Goal: Communication & Community: Answer question/provide support

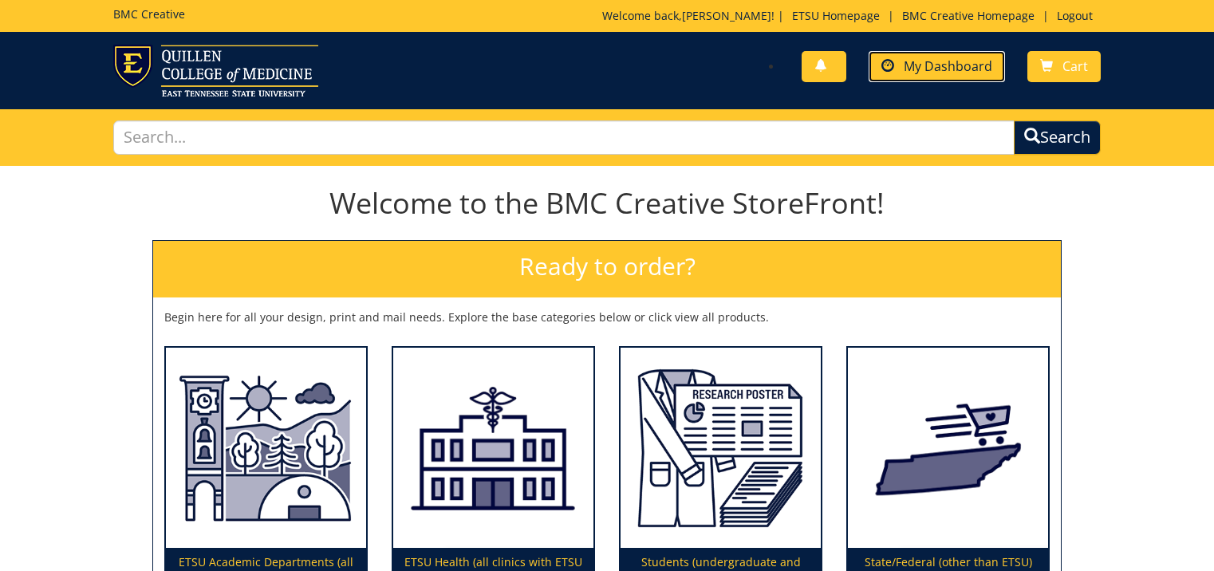
click at [932, 71] on span "My Dashboard" at bounding box center [948, 66] width 89 height 18
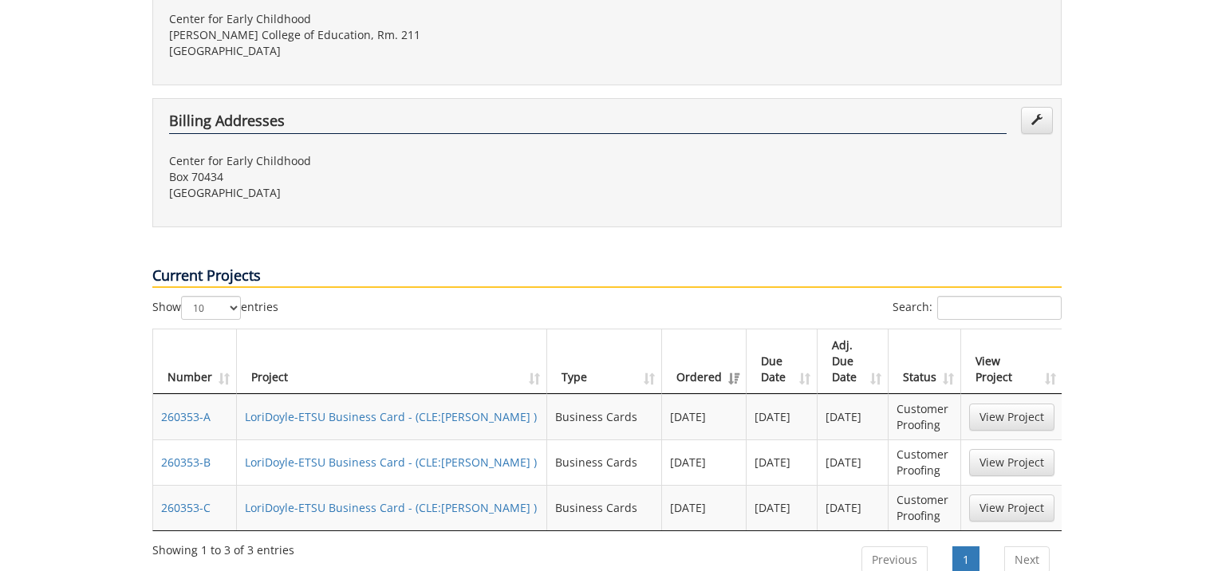
scroll to position [558, 0]
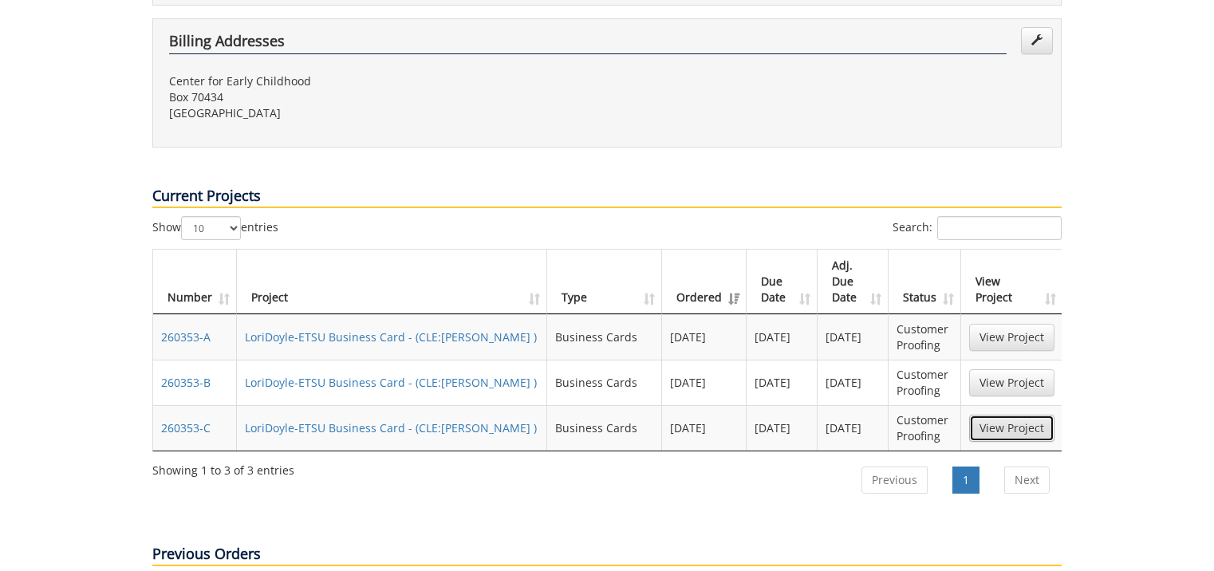
click at [1016, 415] on link "View Project" at bounding box center [1011, 428] width 85 height 27
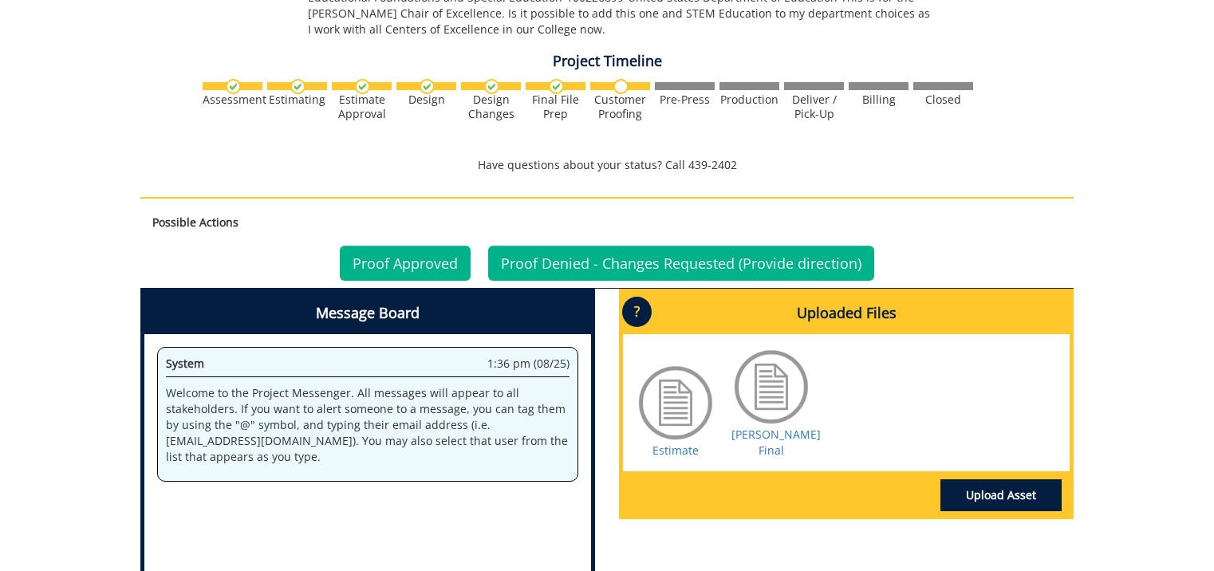
scroll to position [1037, 0]
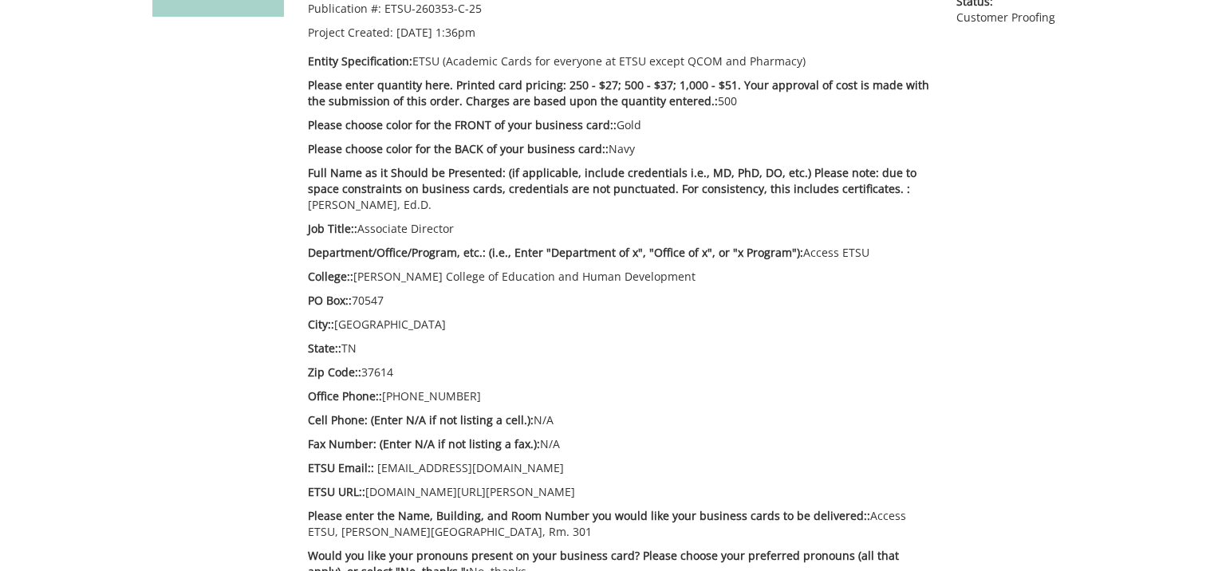
scroll to position [239, 0]
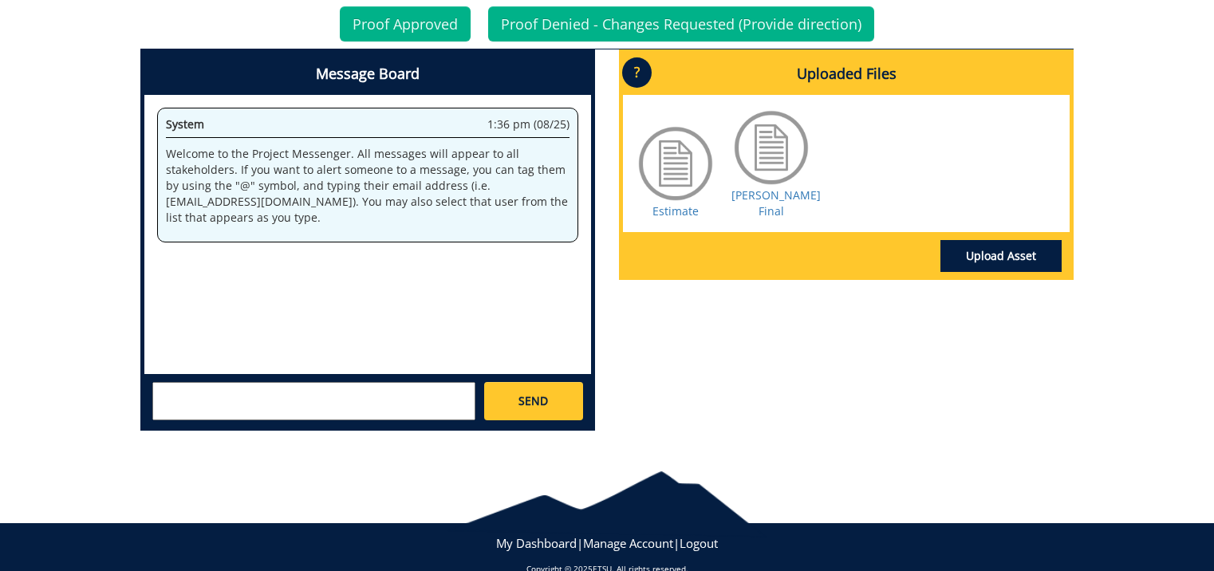
scroll to position [878, 0]
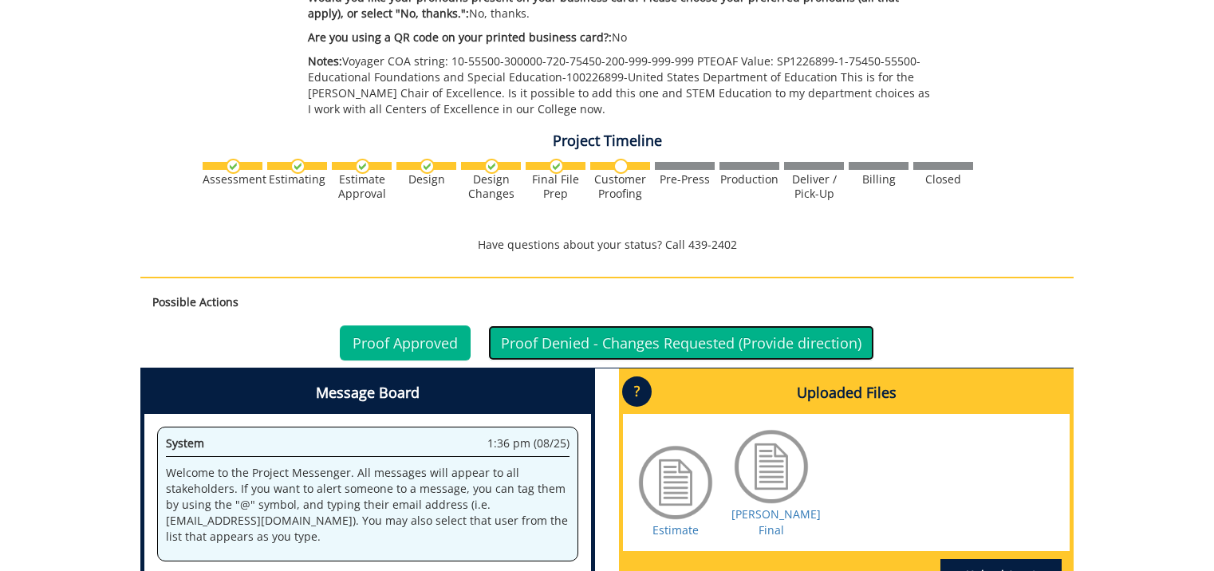
click at [568, 345] on link "Proof Denied - Changes Requested (Provide direction)" at bounding box center [681, 343] width 386 height 35
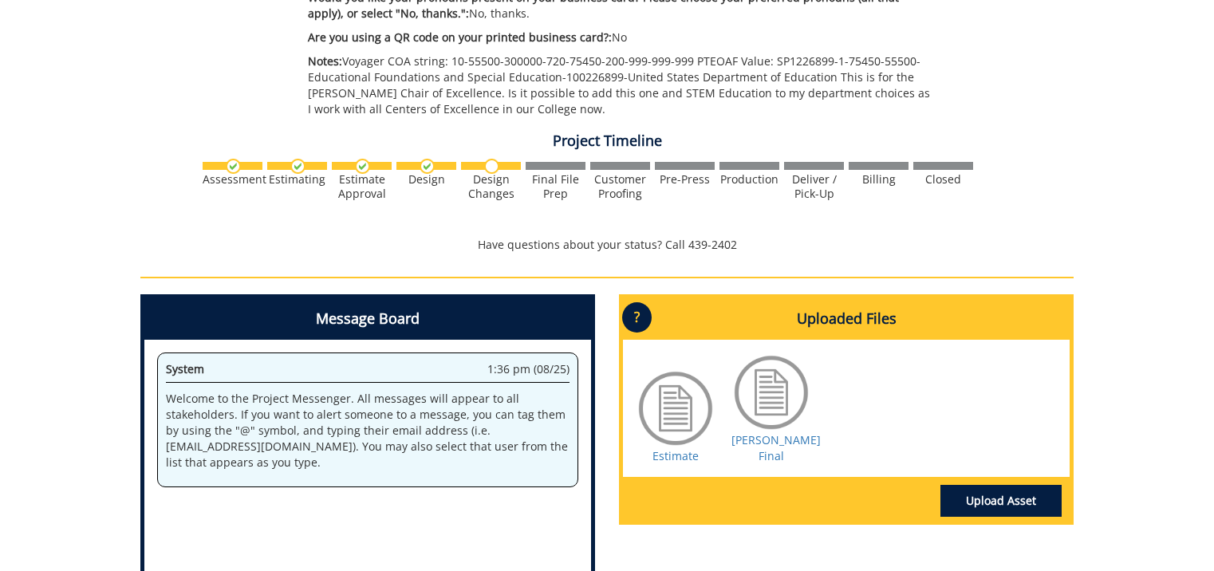
scroll to position [1150, 0]
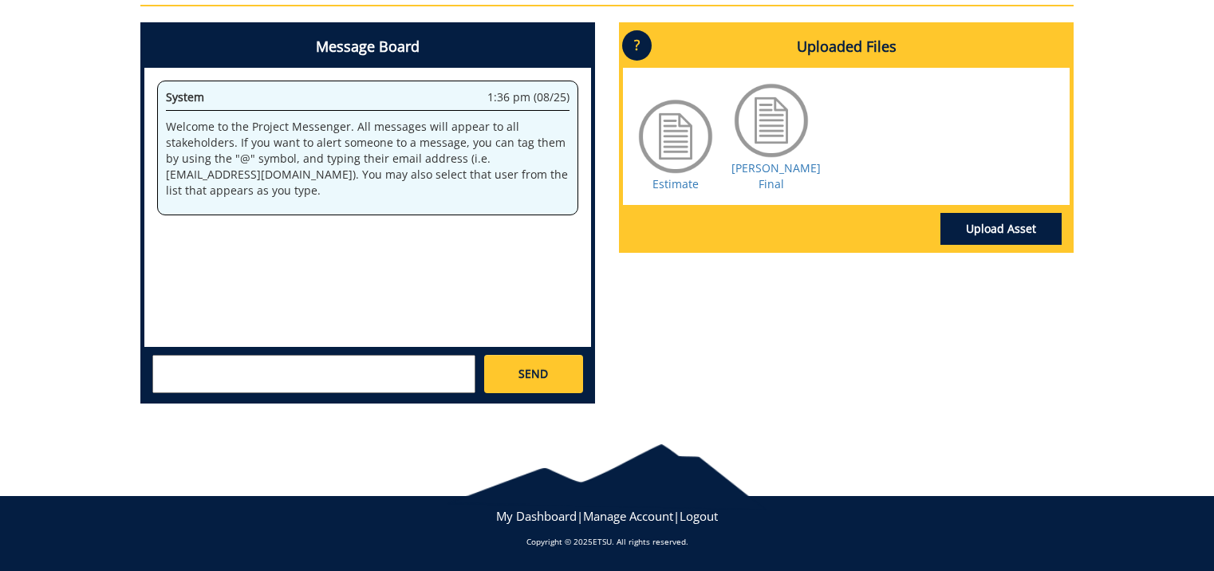
click at [163, 365] on textarea at bounding box center [313, 374] width 323 height 38
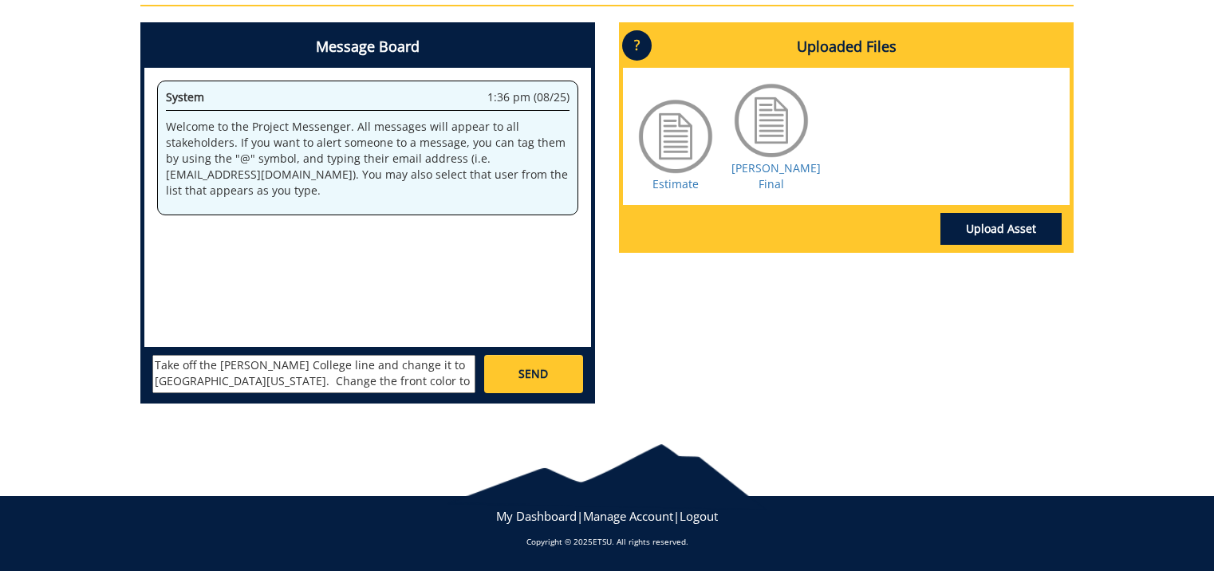
type textarea "Take off the Clemmer College line and change it to East Tennessee State Univers…"
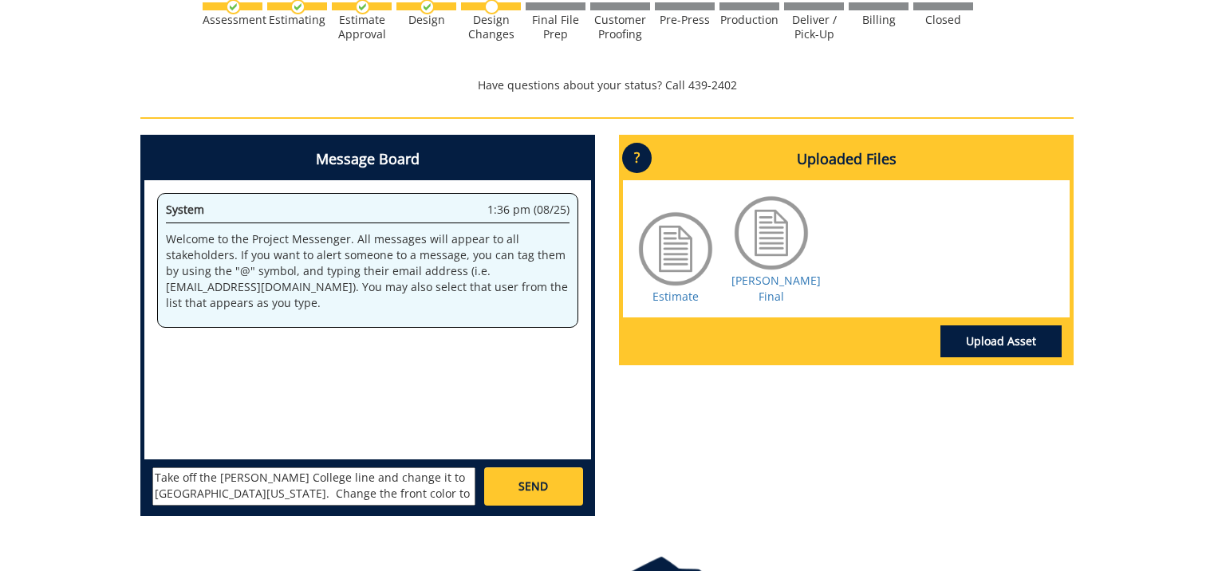
scroll to position [1150, 0]
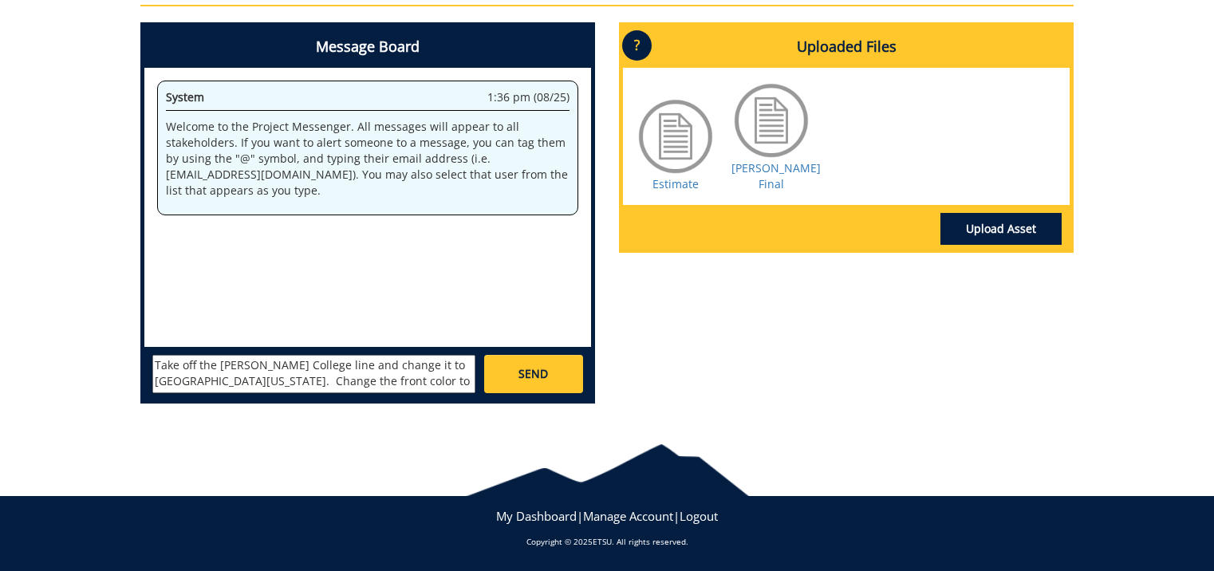
click at [1140, 489] on div at bounding box center [607, 468] width 1214 height 65
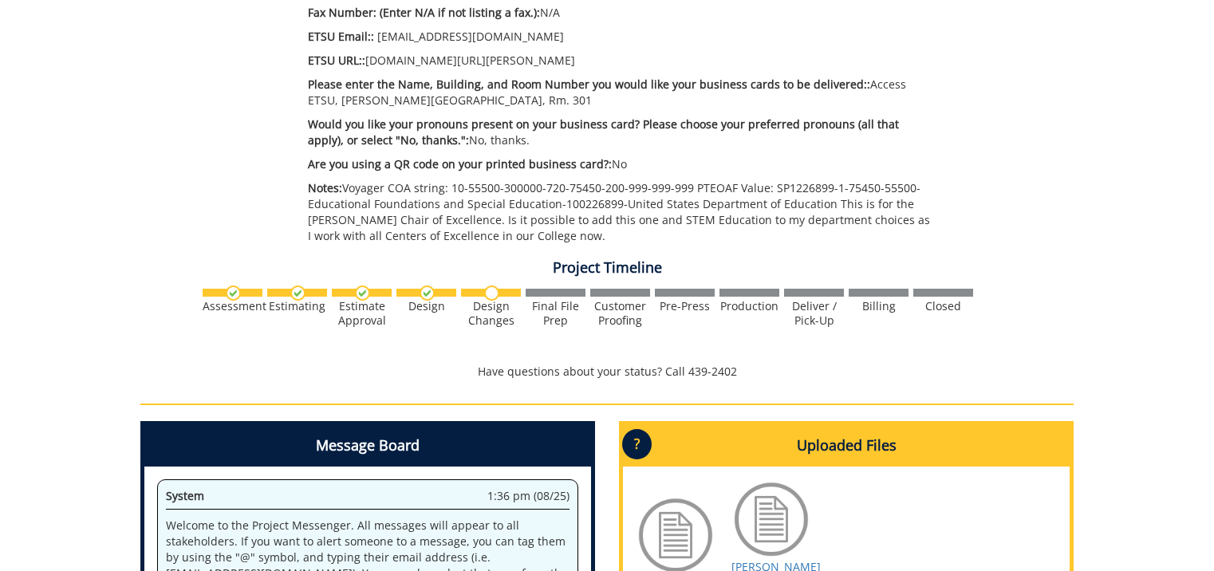
scroll to position [352, 0]
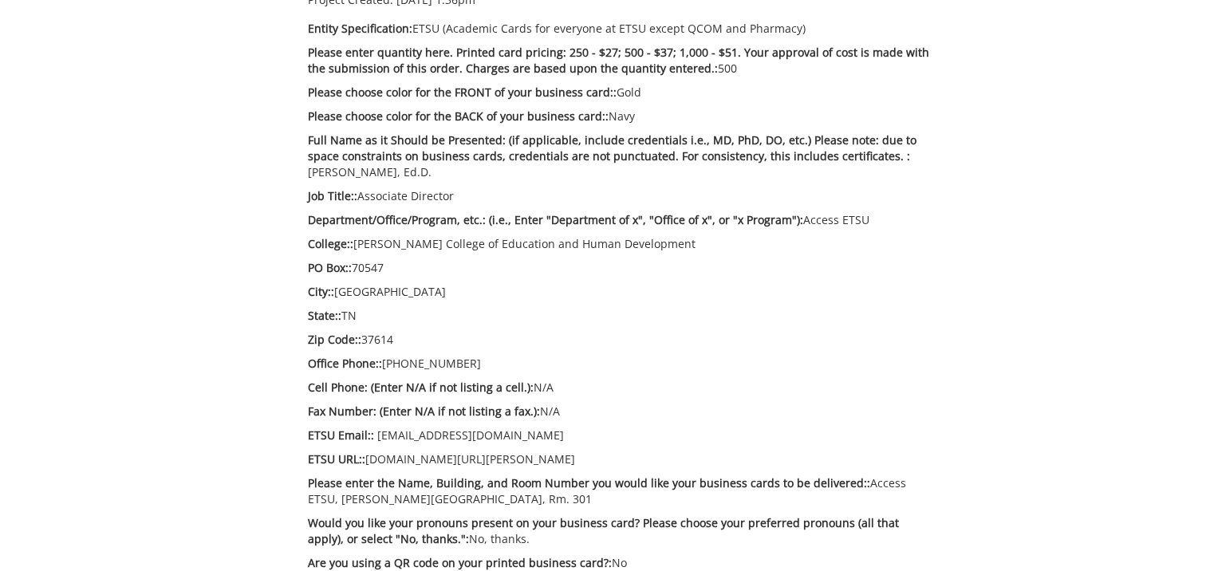
click at [1094, 41] on div "260353-C LoriDoyle-ETSU Business Card [CLE:Blevins BC] Estimate Approver: doyle…" at bounding box center [607, 514] width 1214 height 1401
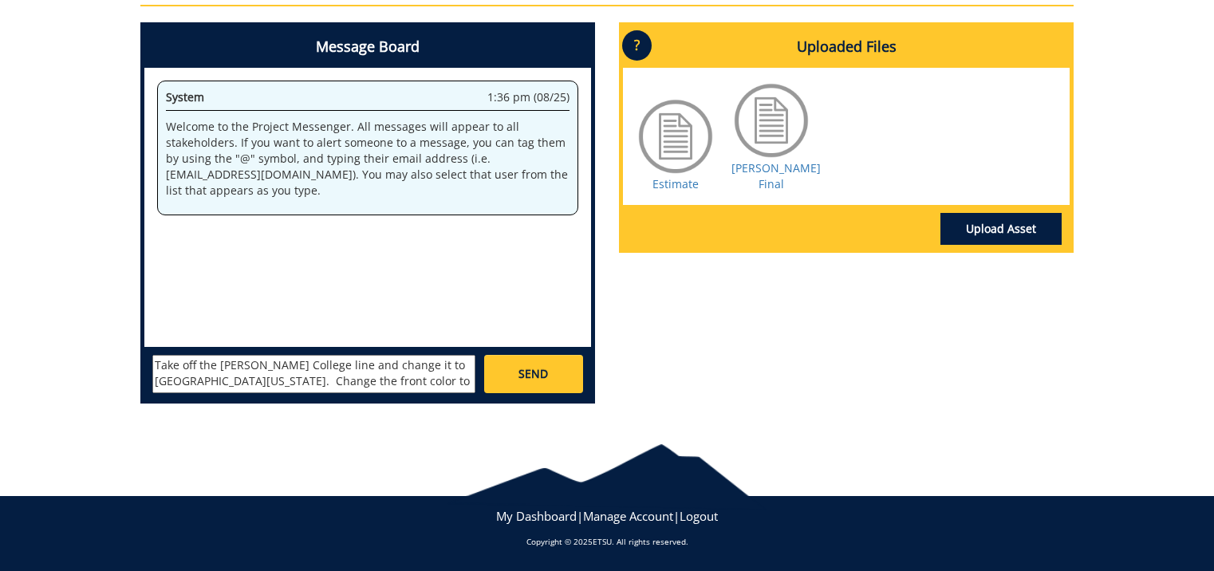
scroll to position [14, 0]
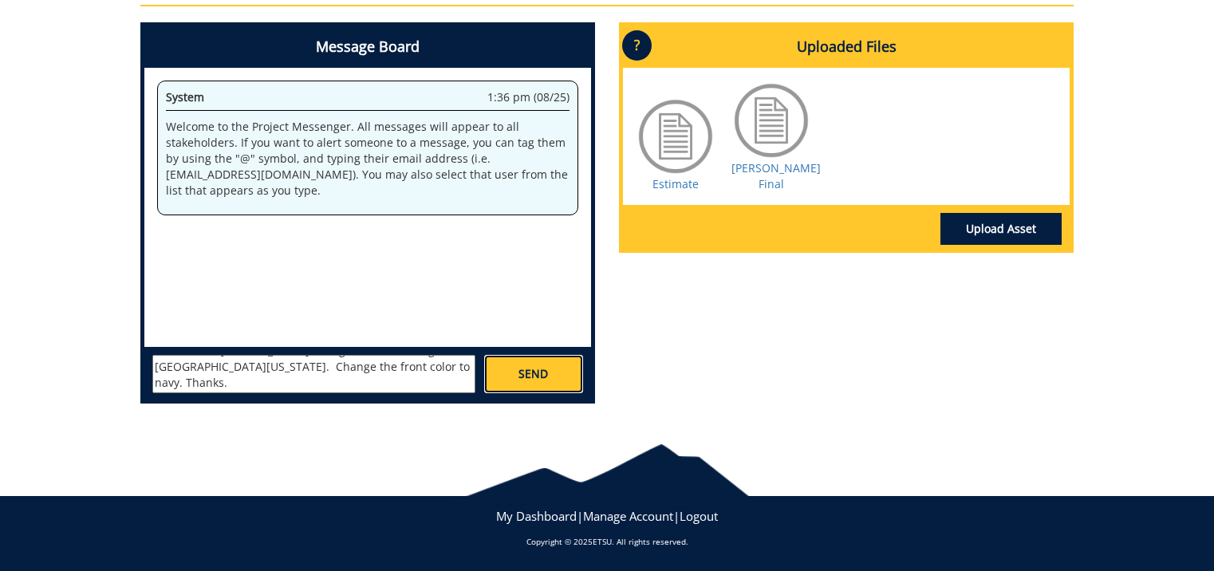
click at [532, 376] on span "SEND" at bounding box center [534, 374] width 30 height 16
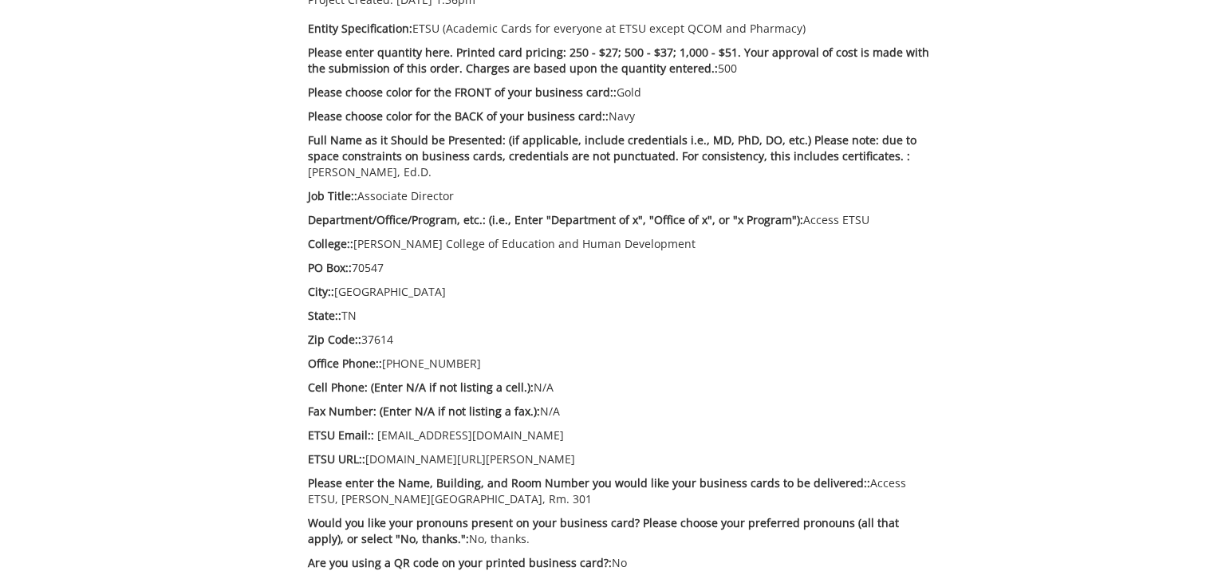
scroll to position [33, 0]
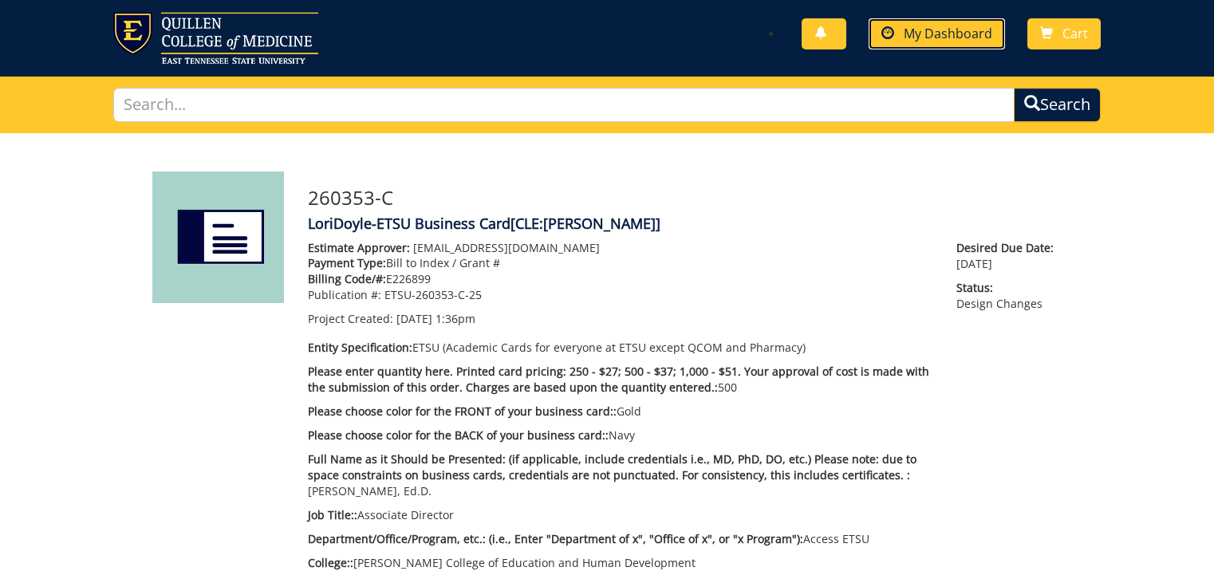
click at [913, 39] on span "My Dashboard" at bounding box center [948, 34] width 89 height 18
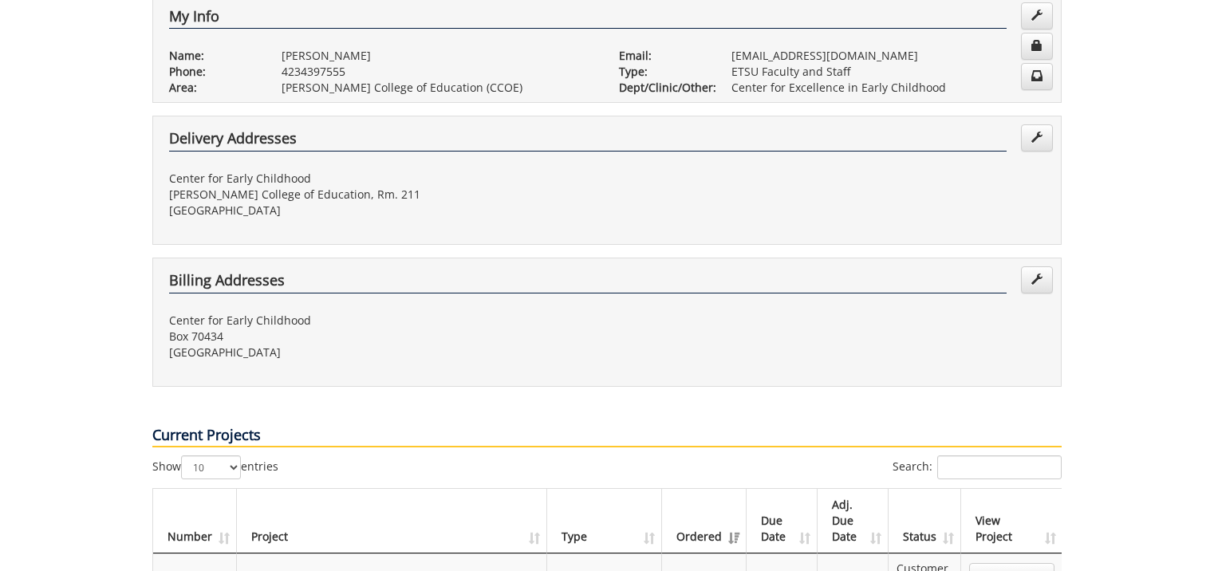
scroll to position [479, 0]
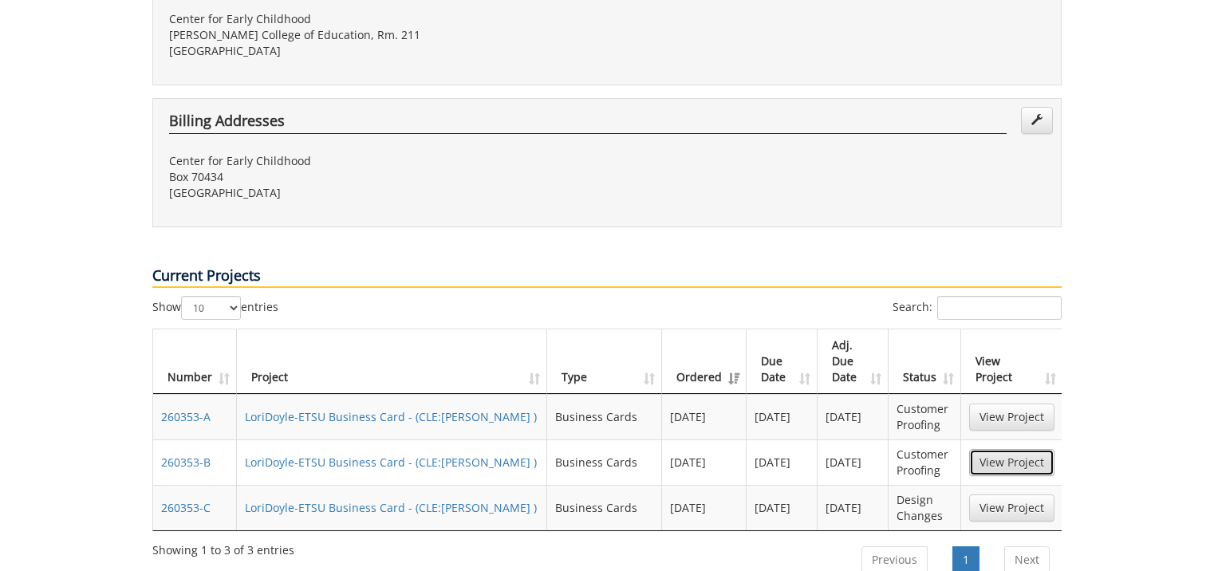
click at [1026, 449] on link "View Project" at bounding box center [1011, 462] width 85 height 27
click at [1015, 495] on link "View Project" at bounding box center [1011, 508] width 85 height 27
click at [999, 449] on link "View Project" at bounding box center [1011, 462] width 85 height 27
click at [1002, 449] on link "View Project" at bounding box center [1011, 462] width 85 height 27
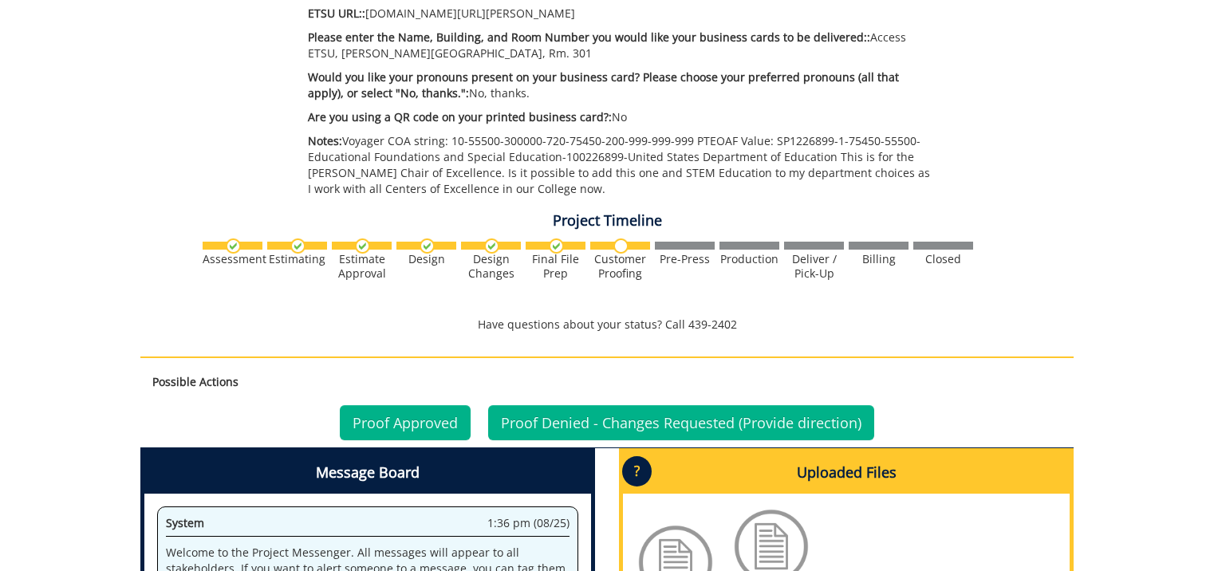
scroll to position [1117, 0]
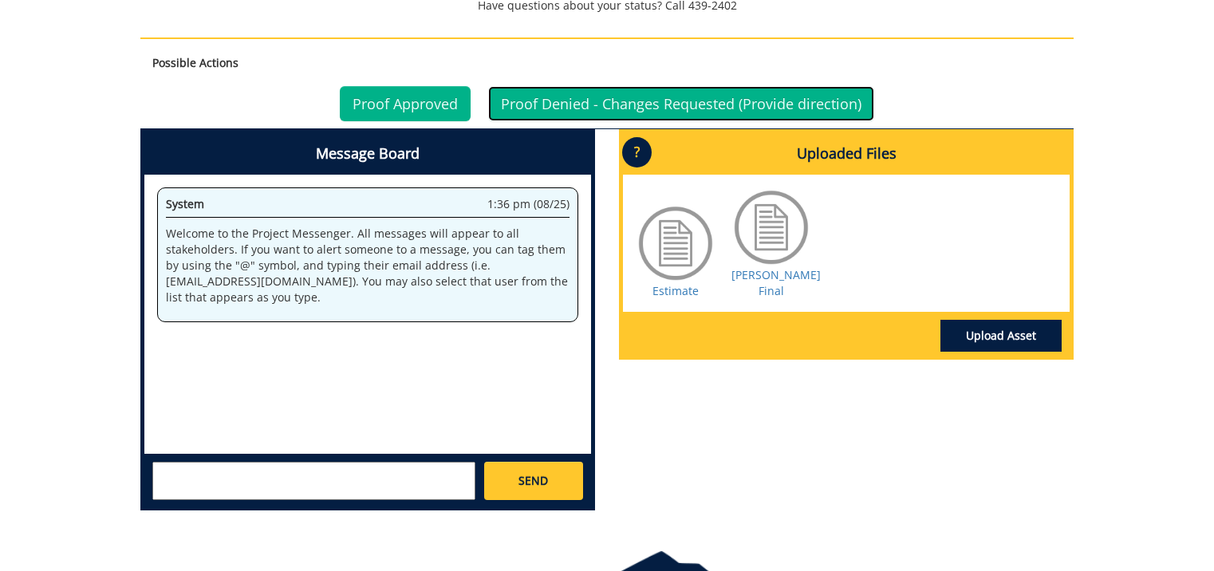
click at [702, 86] on link "Proof Denied - Changes Requested (Provide direction)" at bounding box center [681, 103] width 386 height 35
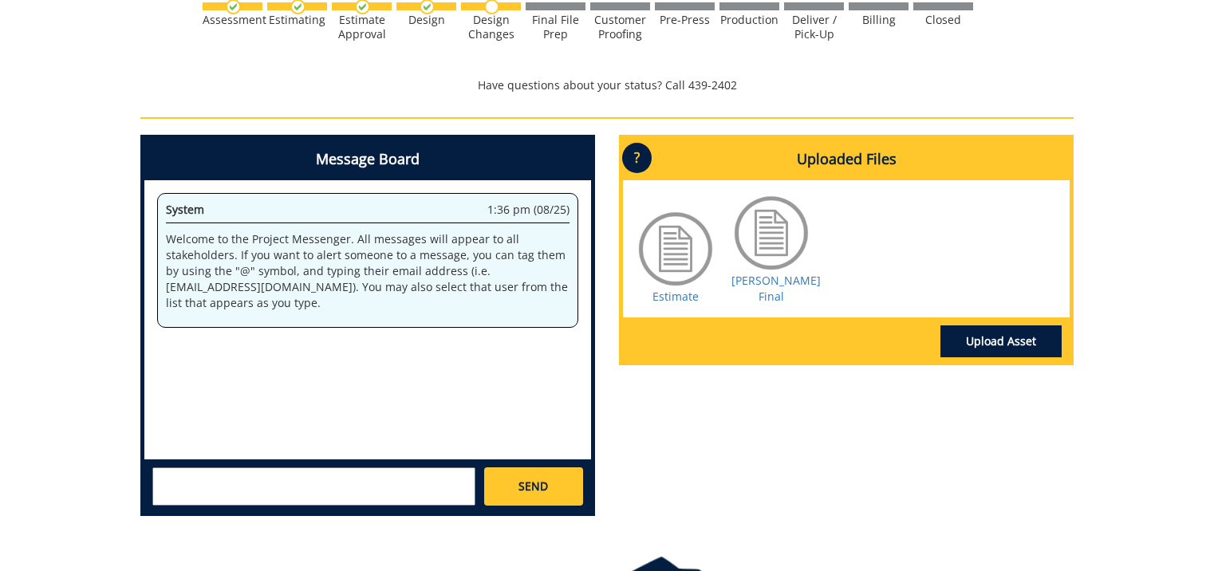
scroll to position [1117, 0]
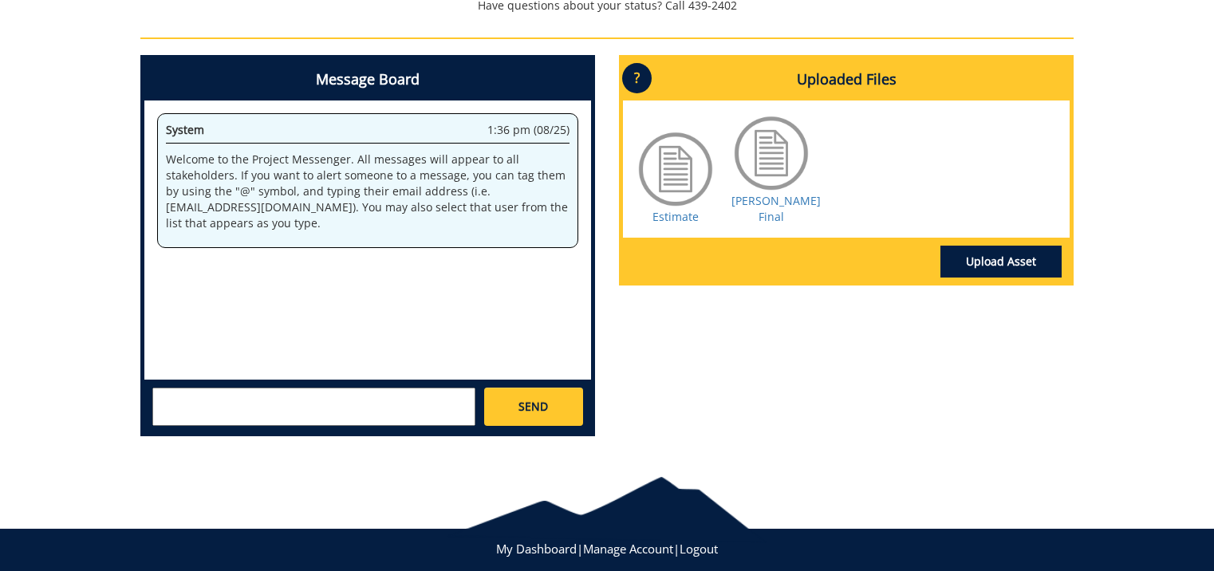
click at [161, 388] on textarea at bounding box center [313, 407] width 323 height 38
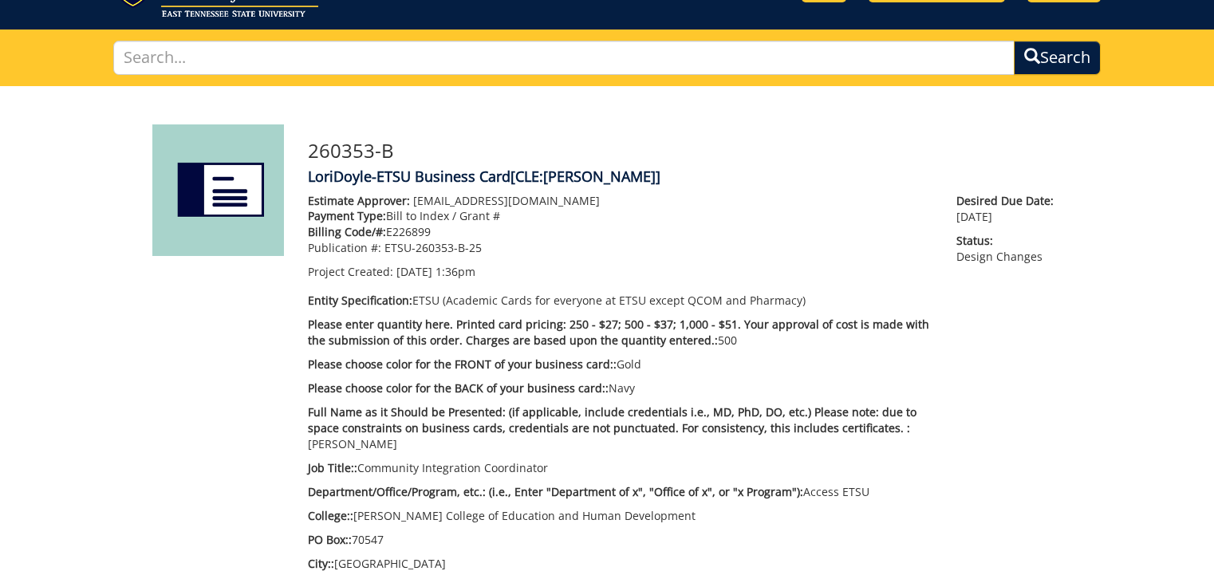
scroll to position [0, 0]
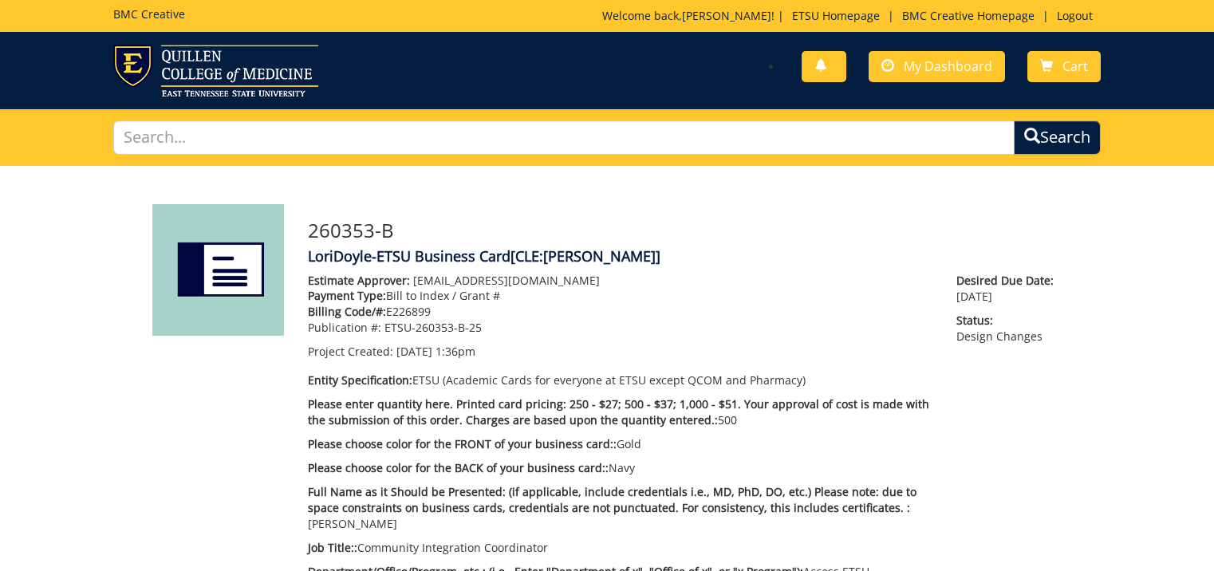
scroll to position [1117, 0]
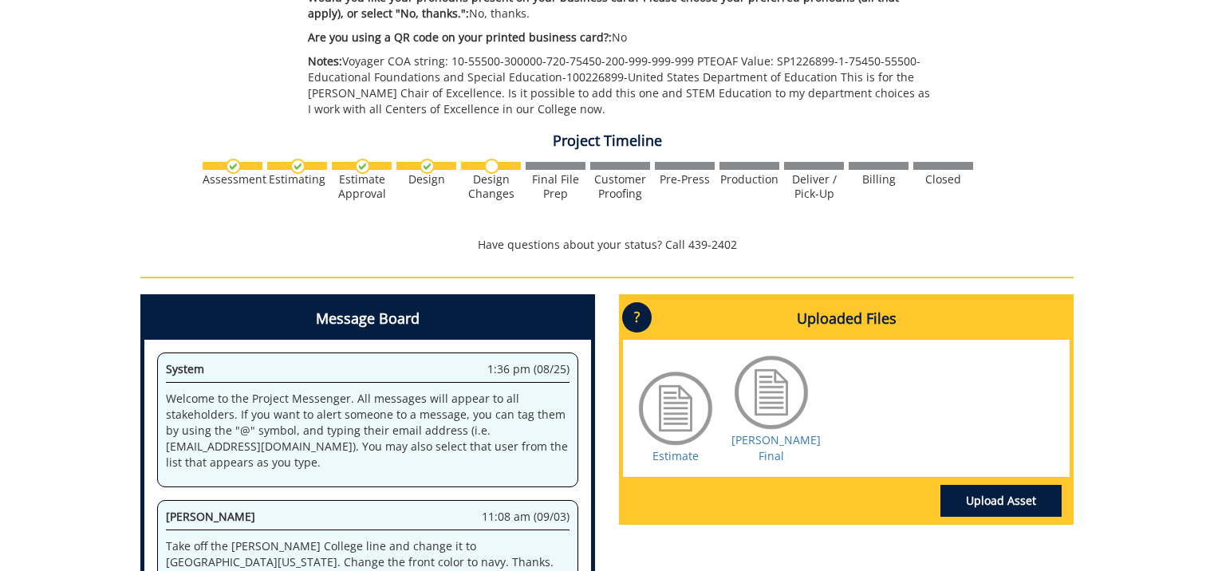
scroll to position [1117, 0]
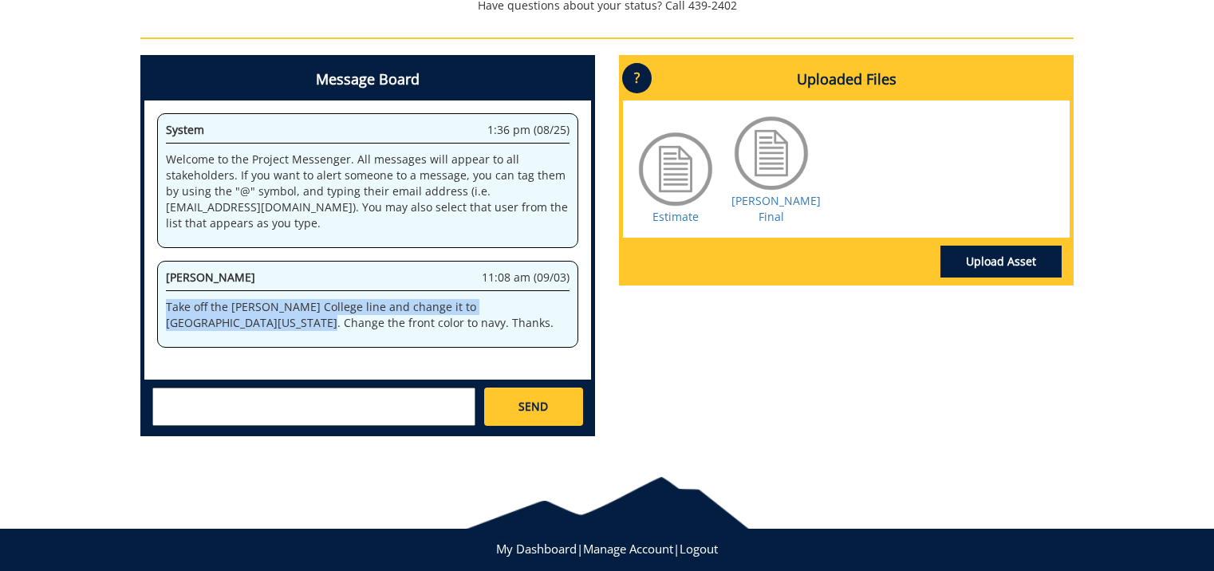
drag, startPoint x: 166, startPoint y: 303, endPoint x: 224, endPoint y: 336, distance: 66.8
click at [224, 336] on div "[PERSON_NAME] 11:08 am (09/03) Take off the [PERSON_NAME][GEOGRAPHIC_DATA] line…" at bounding box center [367, 304] width 421 height 87
copy p "Take off the [PERSON_NAME] College line and change it to [GEOGRAPHIC_DATA][US_S…"
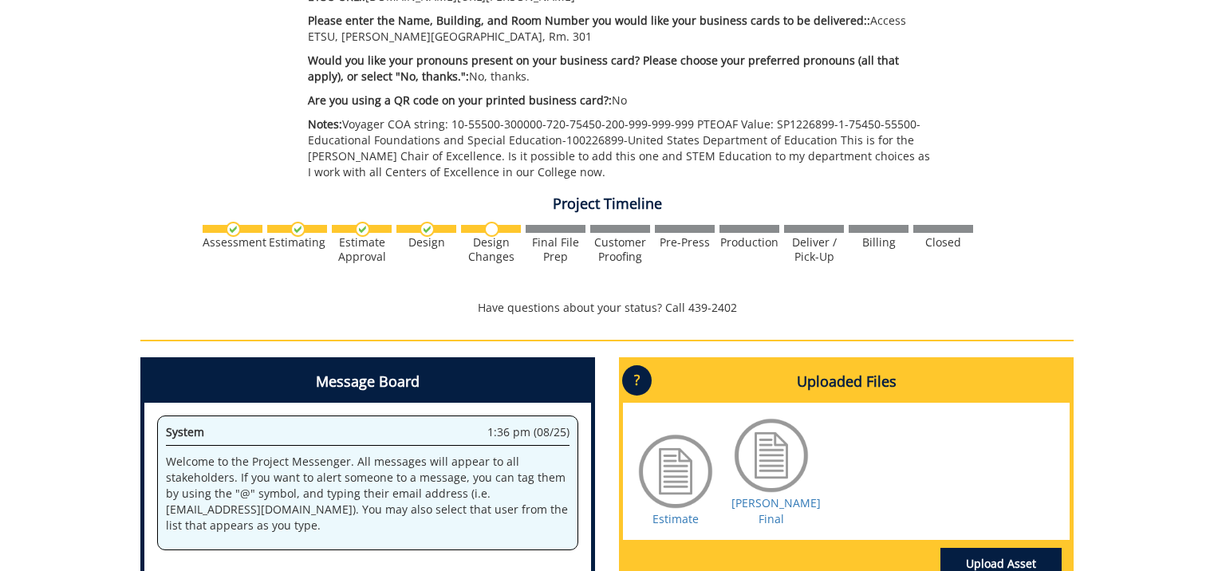
scroll to position [1054, 0]
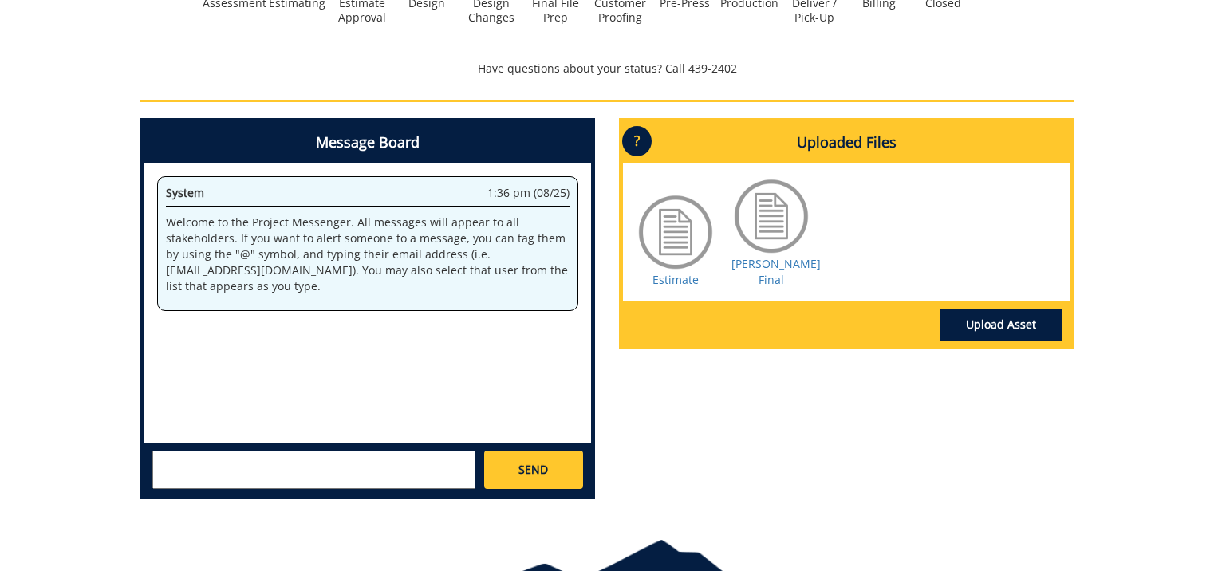
click at [163, 451] on textarea at bounding box center [313, 470] width 323 height 38
paste textarea "Take off the Clemmer College line and change it to East Tennessee State Univers…"
click at [330, 35] on div "Project Timeline Assessment Estimating" at bounding box center [606, 17] width 957 height 136
click at [333, 466] on textarea "Take off the [PERSON_NAME] College line and change it to [GEOGRAPHIC_DATA][US_S…" at bounding box center [313, 470] width 323 height 38
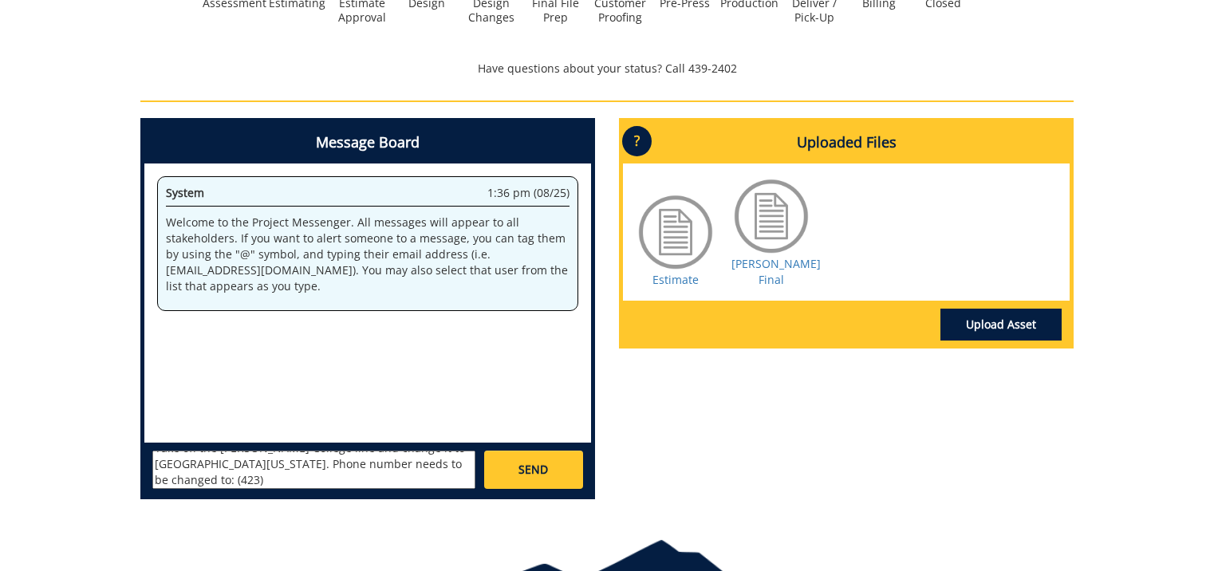
paste textarea "439-6829"
type textarea "Take off the Clemmer College line and change it to East Tennessee State Univers…"
click at [523, 462] on span "SEND" at bounding box center [534, 470] width 30 height 16
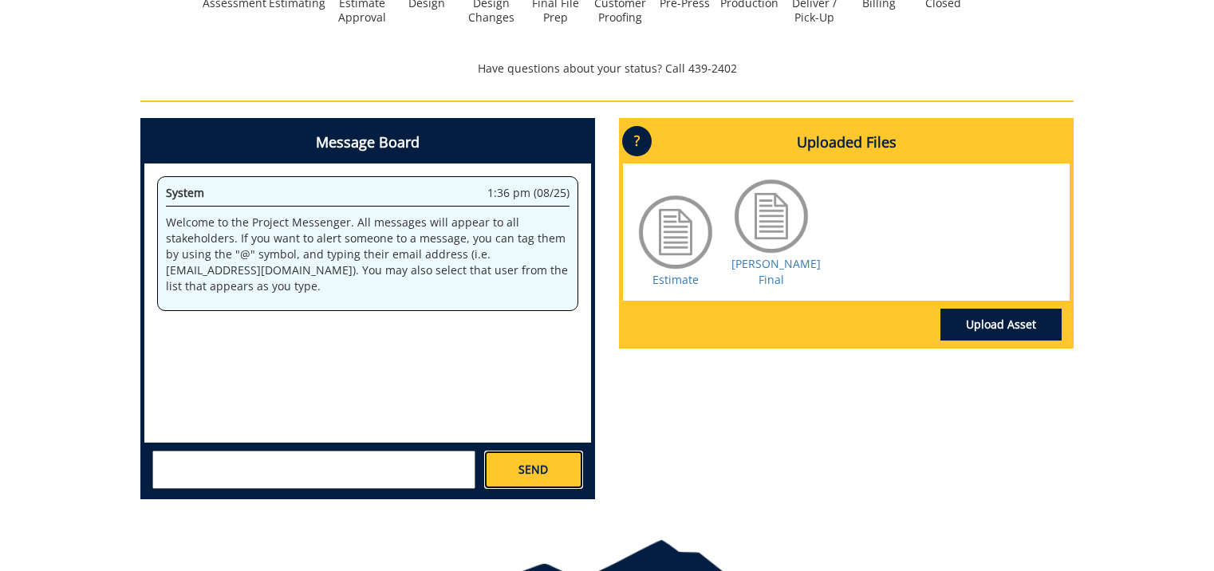
scroll to position [0, 0]
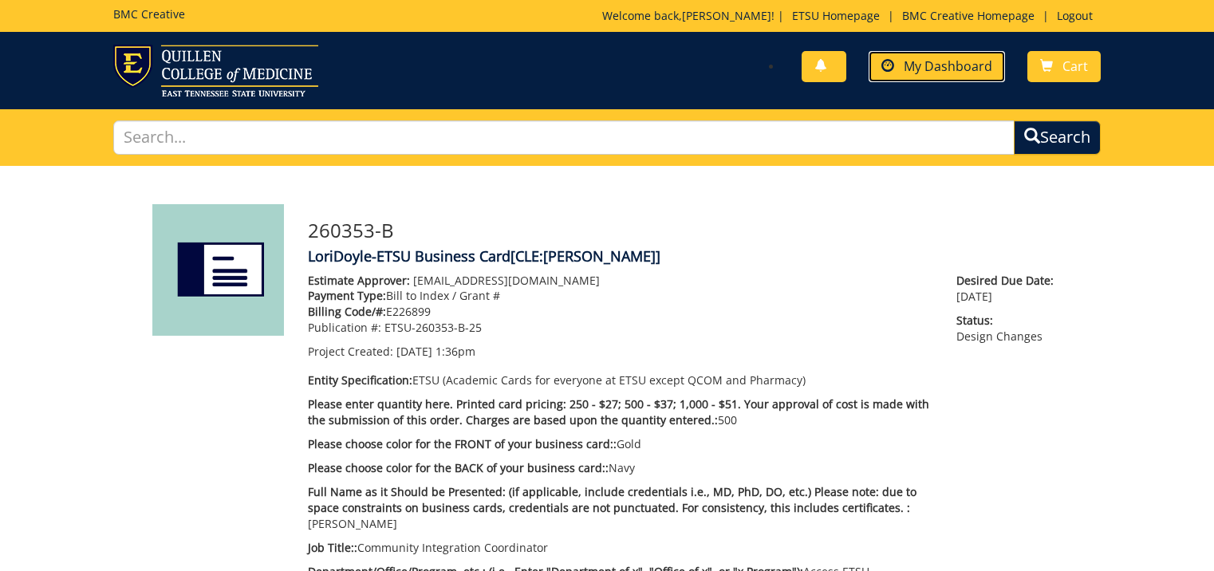
click at [938, 70] on span "My Dashboard" at bounding box center [948, 66] width 89 height 18
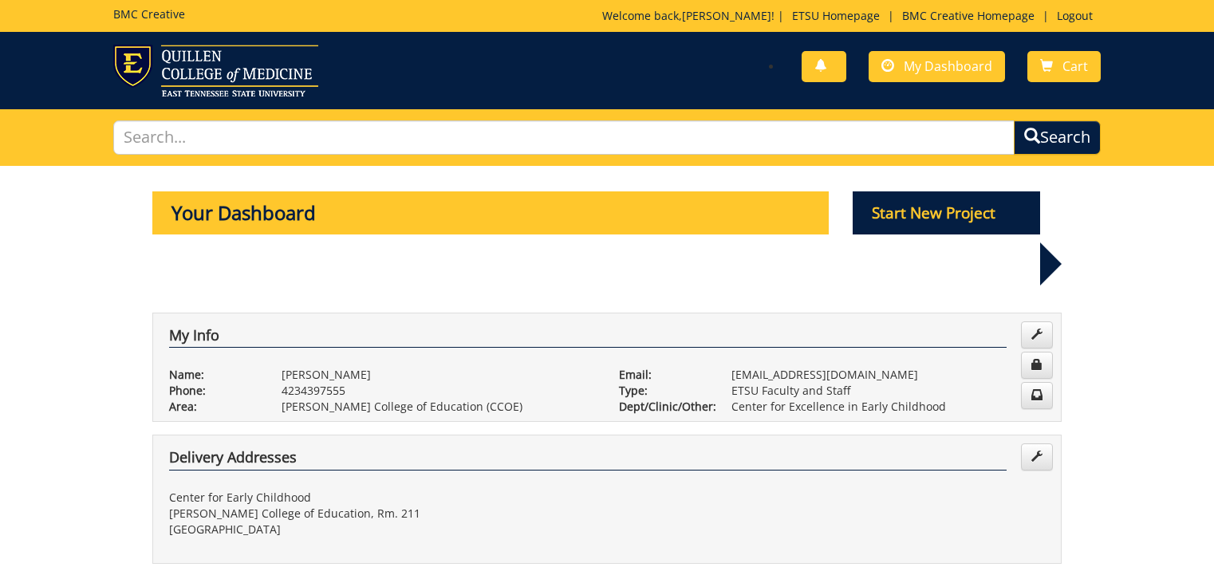
scroll to position [558, 0]
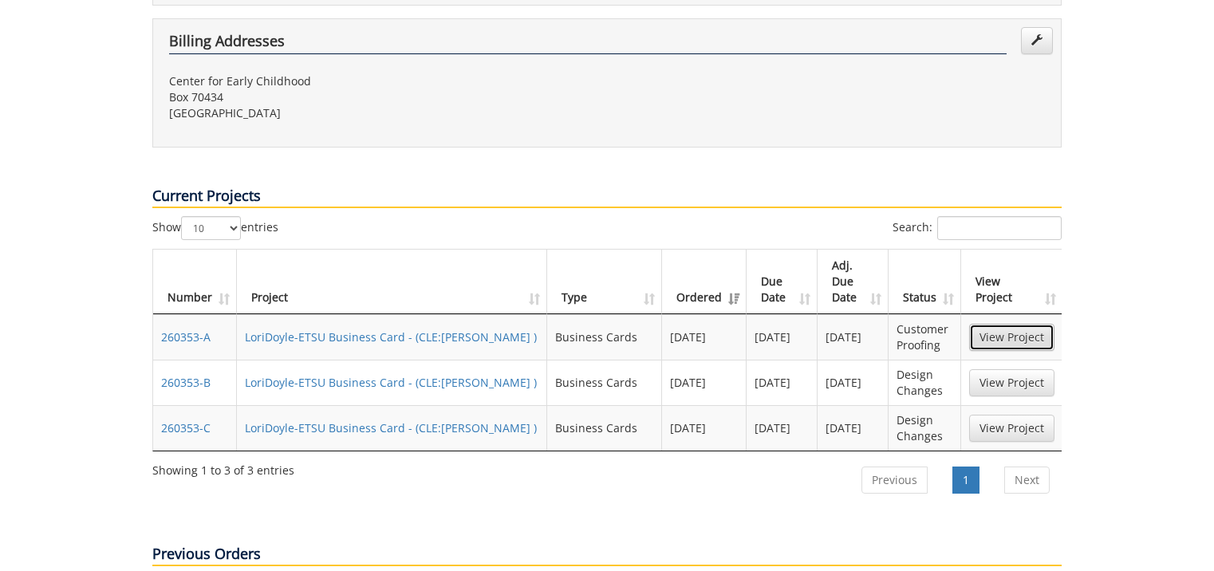
click at [1006, 324] on link "View Project" at bounding box center [1011, 337] width 85 height 27
click at [1013, 369] on link "View Project" at bounding box center [1011, 382] width 85 height 27
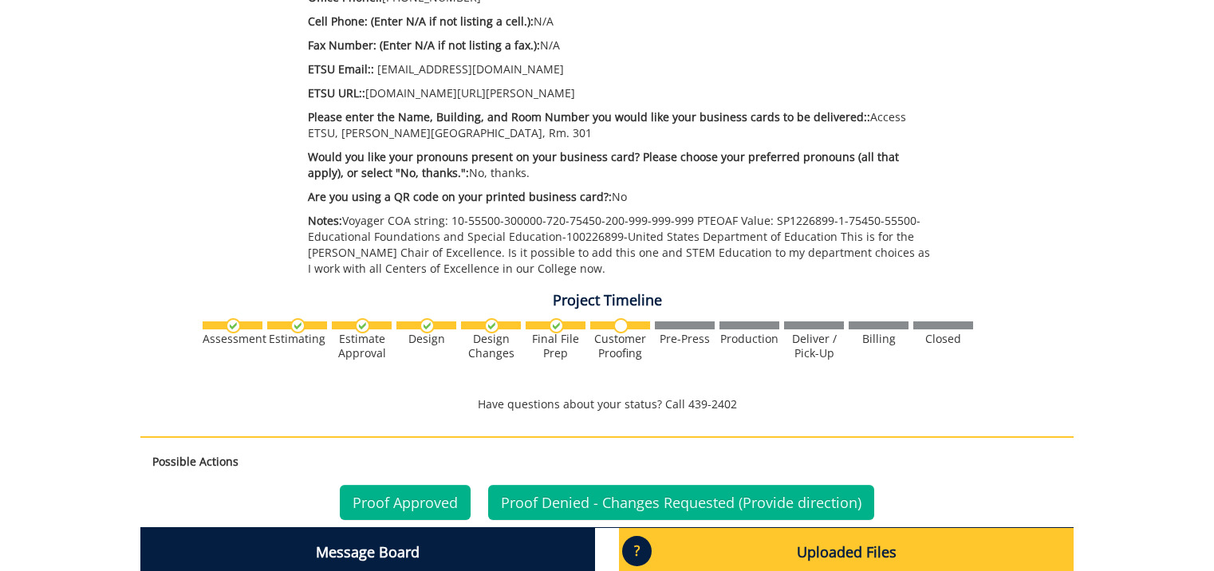
scroll to position [878, 0]
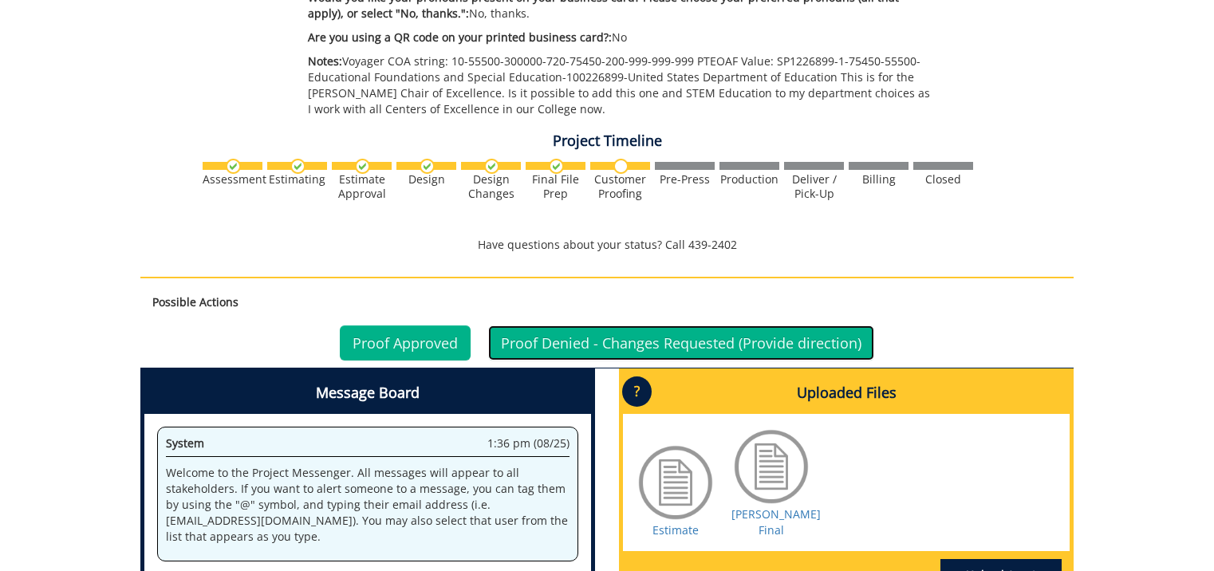
click at [621, 326] on link "Proof Denied - Changes Requested (Provide direction)" at bounding box center [681, 343] width 386 height 35
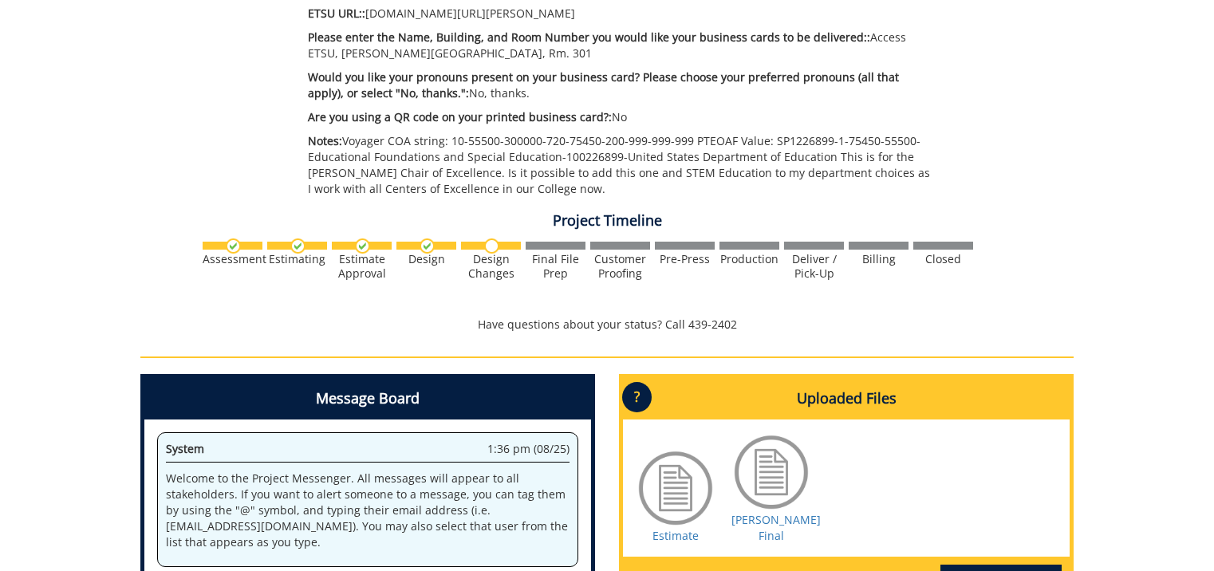
scroll to position [1037, 0]
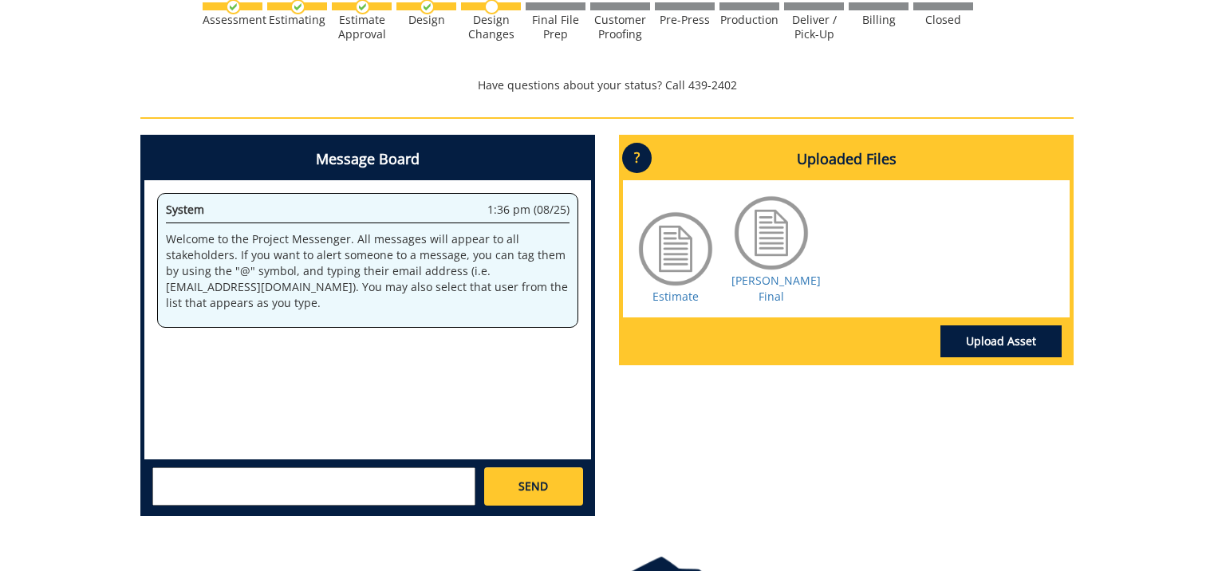
click at [160, 468] on textarea at bounding box center [313, 487] width 323 height 38
paste textarea "439-6829"
type textarea "4"
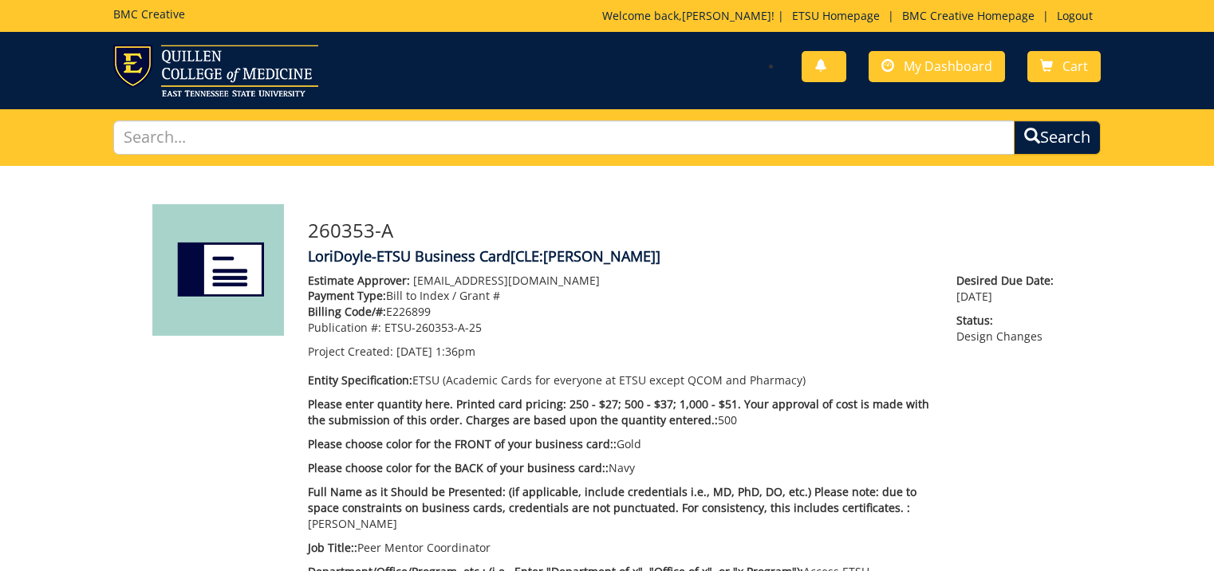
scroll to position [878, 0]
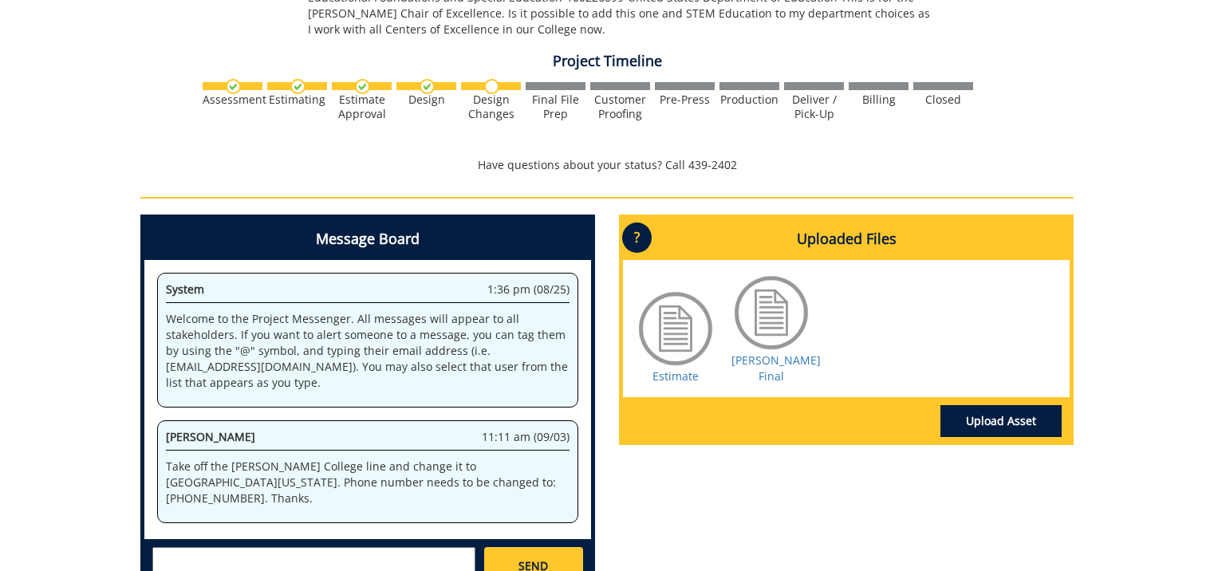
scroll to position [1037, 0]
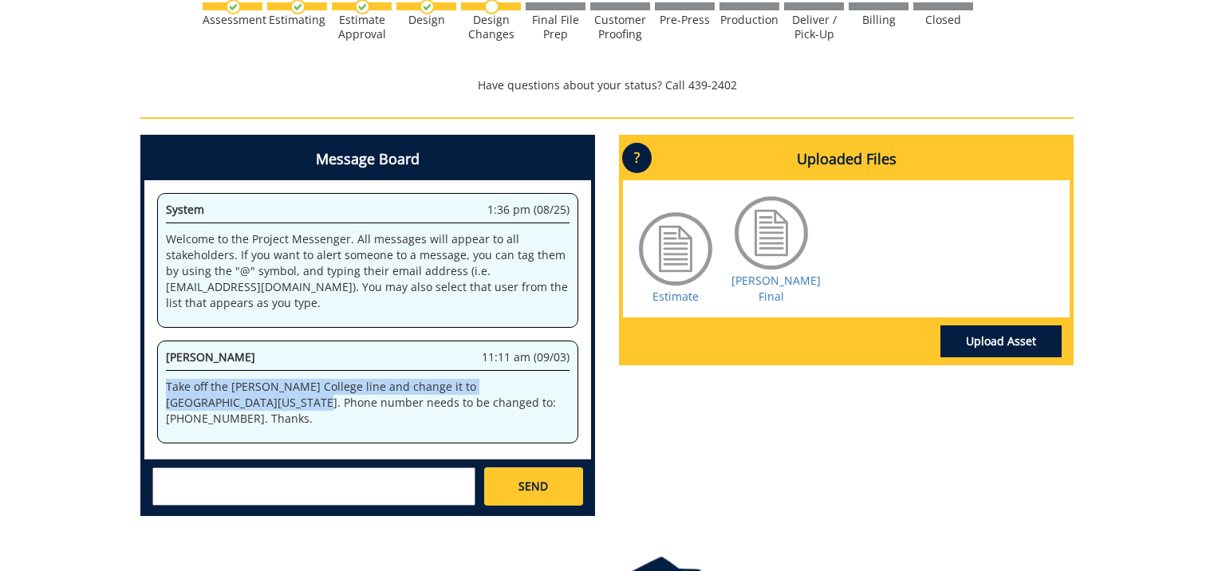
drag, startPoint x: 168, startPoint y: 369, endPoint x: 219, endPoint y: 390, distance: 55.9
click at [219, 390] on p "Take off the Clemmer College line and change it to East Tennessee State Univers…" at bounding box center [368, 403] width 404 height 48
copy p "Take off the Clemmer College line and change it to East Tennessee State Univers…"
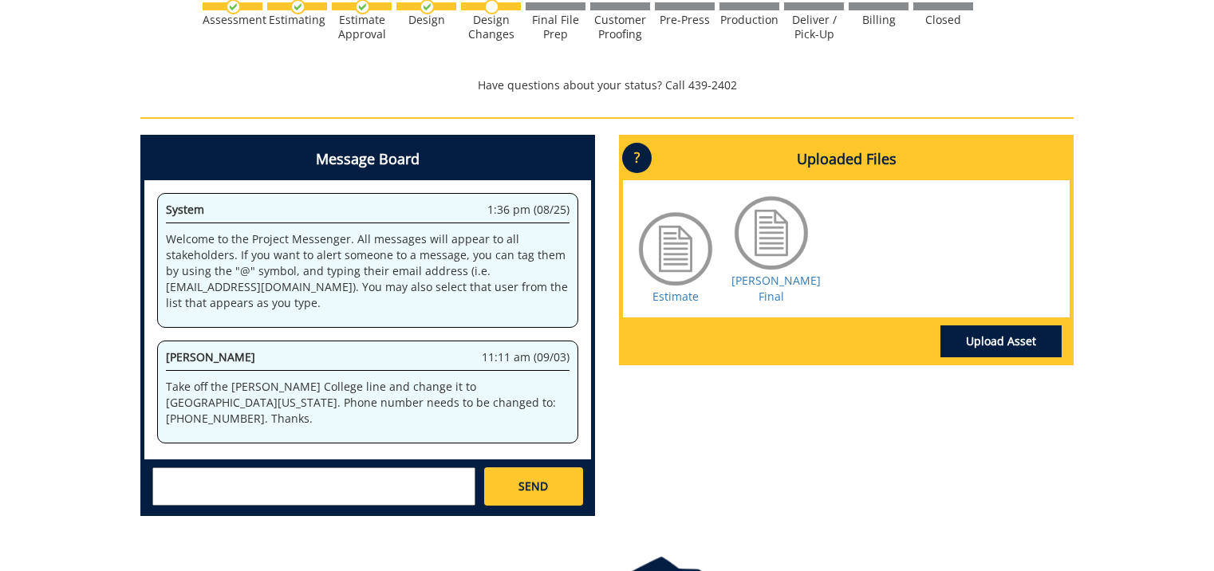
click at [560, 393] on p "Take off the Clemmer College line and change it to East Tennessee State Univers…" at bounding box center [368, 403] width 404 height 48
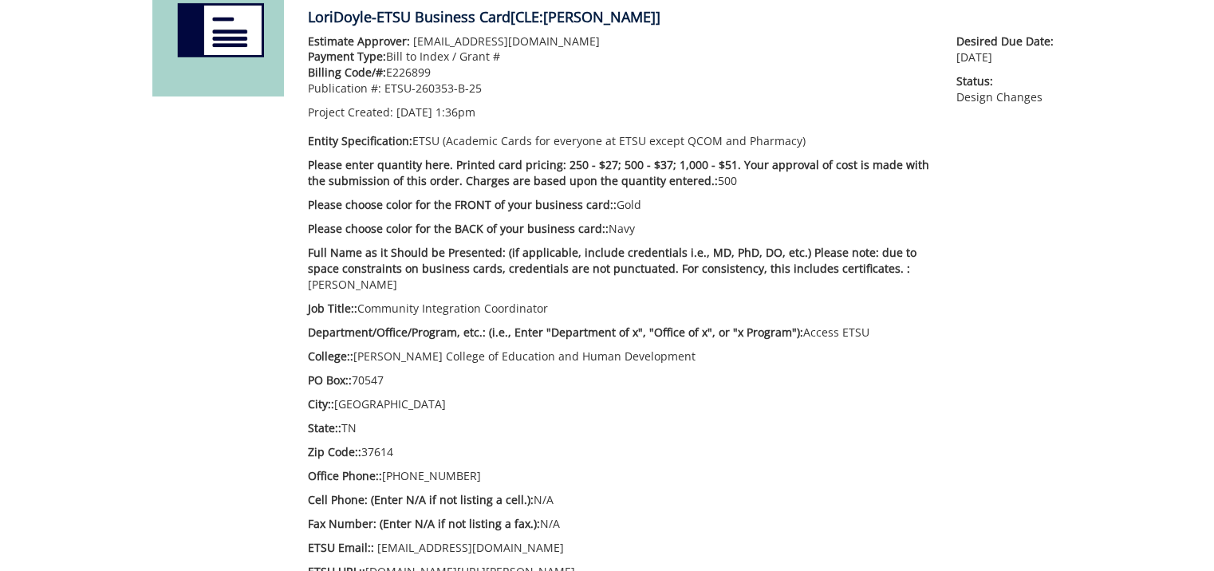
scroll to position [0, 0]
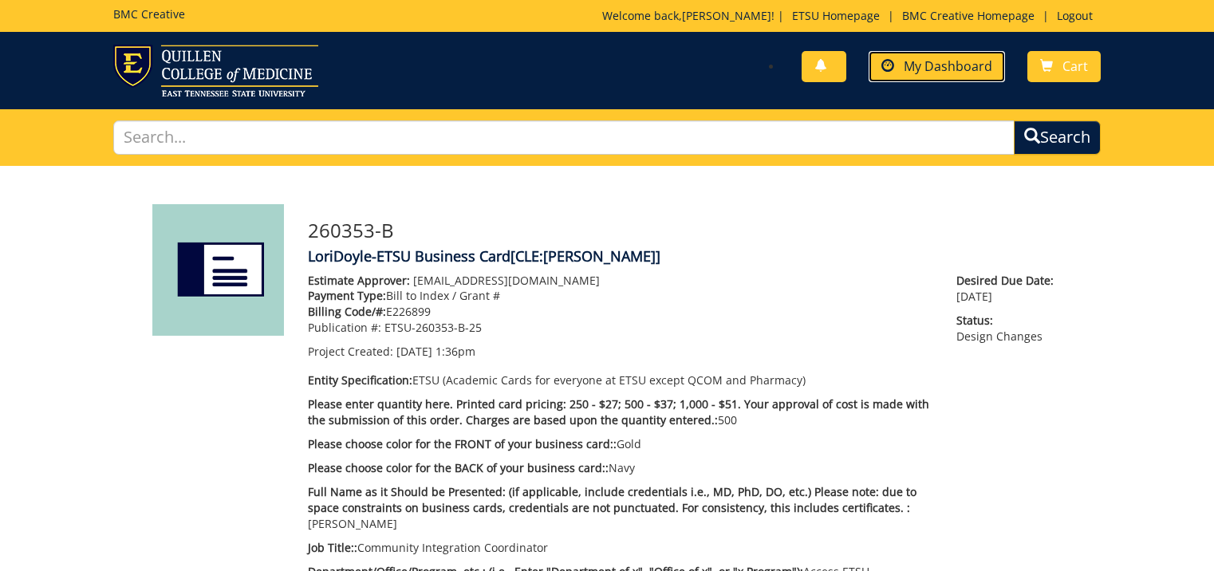
click at [936, 64] on span "My Dashboard" at bounding box center [948, 66] width 89 height 18
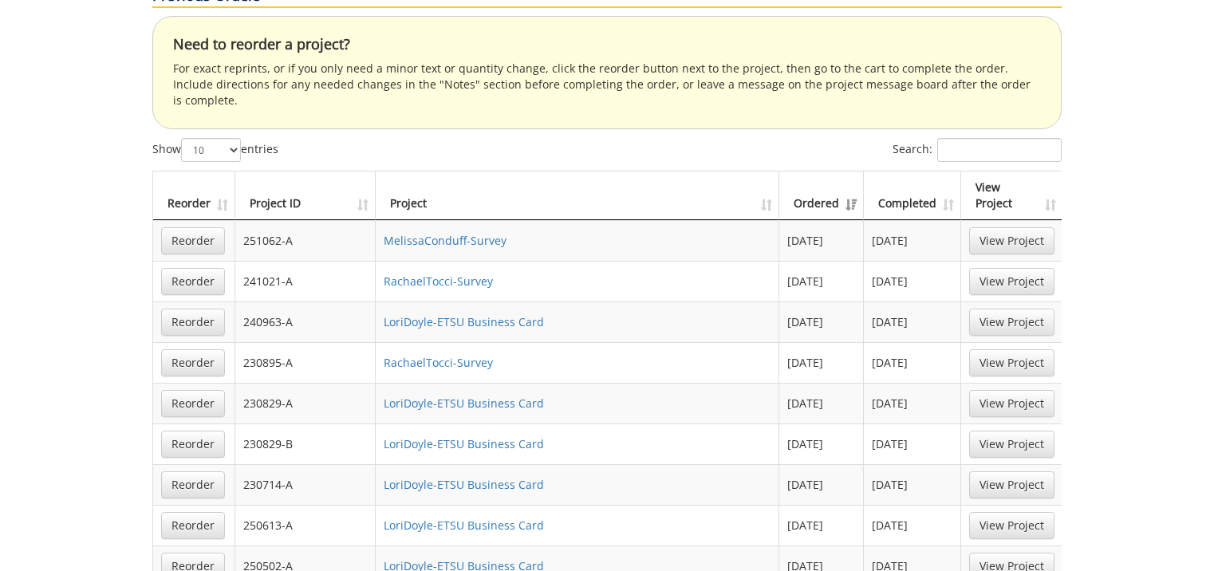
scroll to position [558, 0]
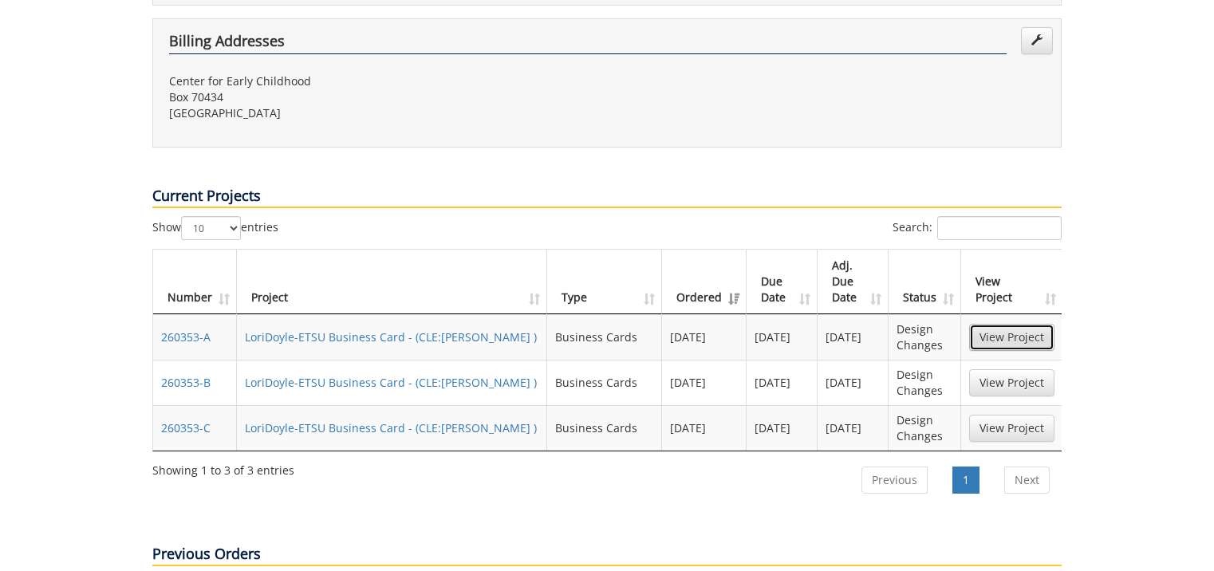
click at [1002, 324] on link "View Project" at bounding box center [1011, 337] width 85 height 27
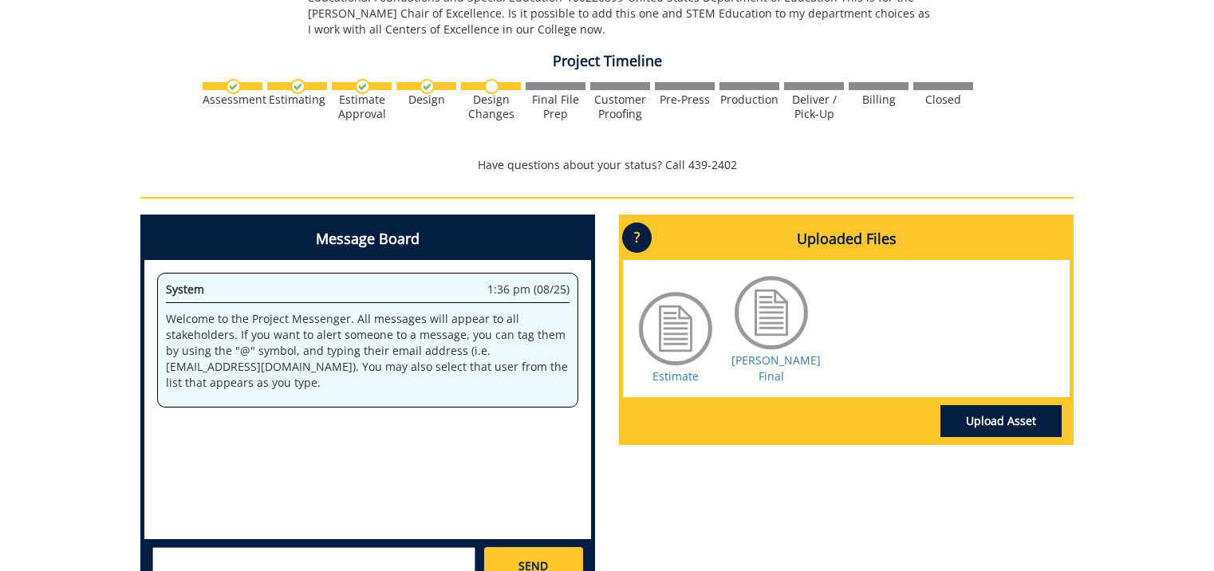
scroll to position [1037, 0]
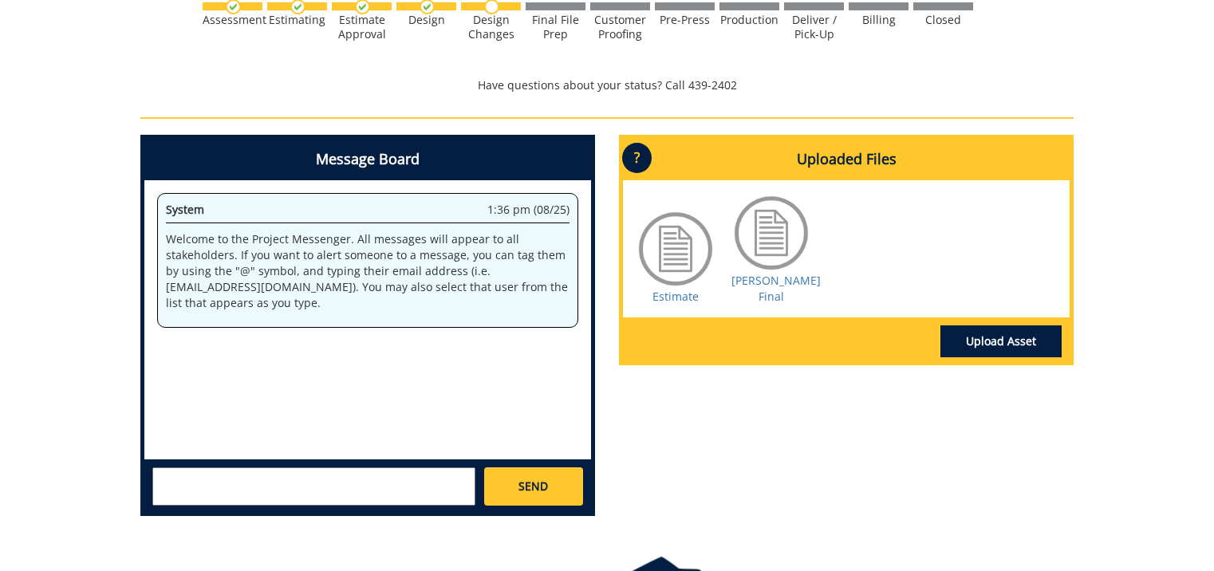
click at [168, 468] on textarea at bounding box center [313, 487] width 323 height 38
paste textarea "Take off the [PERSON_NAME] College line and change it to [GEOGRAPHIC_DATA][US_S…"
type textarea "Take off the Clemmer College line and change it to East Tennessee State Univers…"
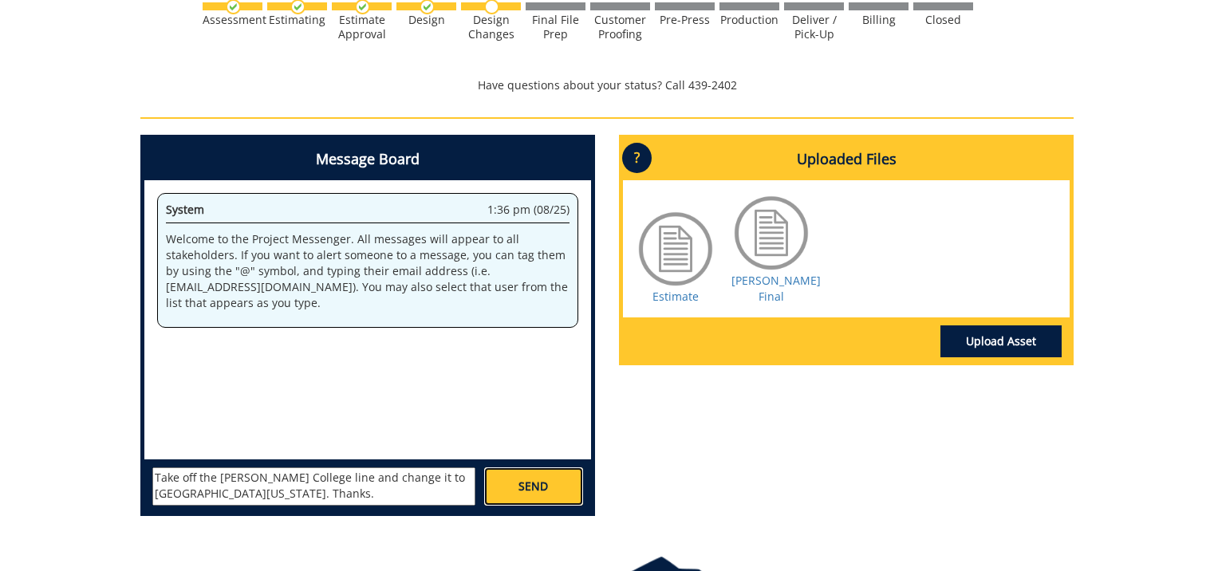
click at [544, 479] on span "SEND" at bounding box center [534, 487] width 30 height 16
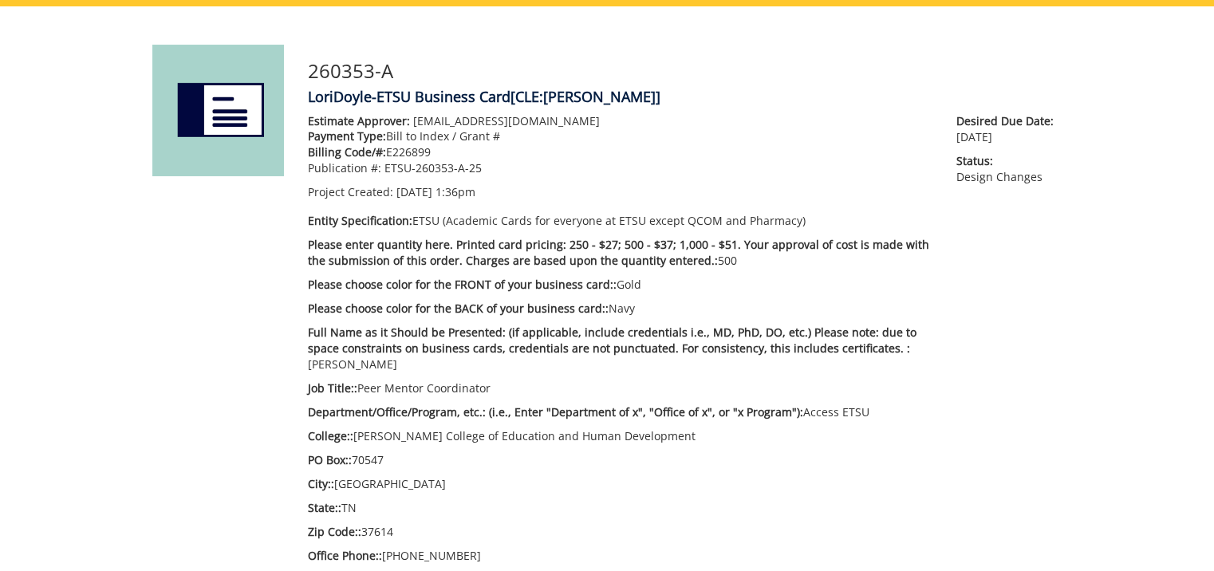
scroll to position [0, 0]
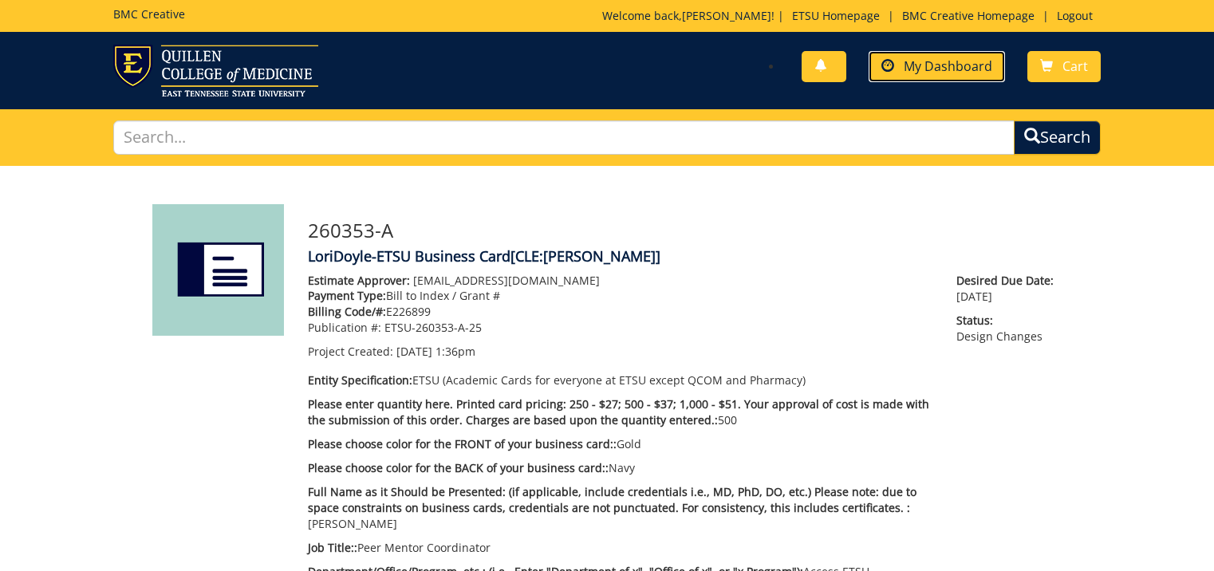
click at [945, 67] on span "My Dashboard" at bounding box center [948, 66] width 89 height 18
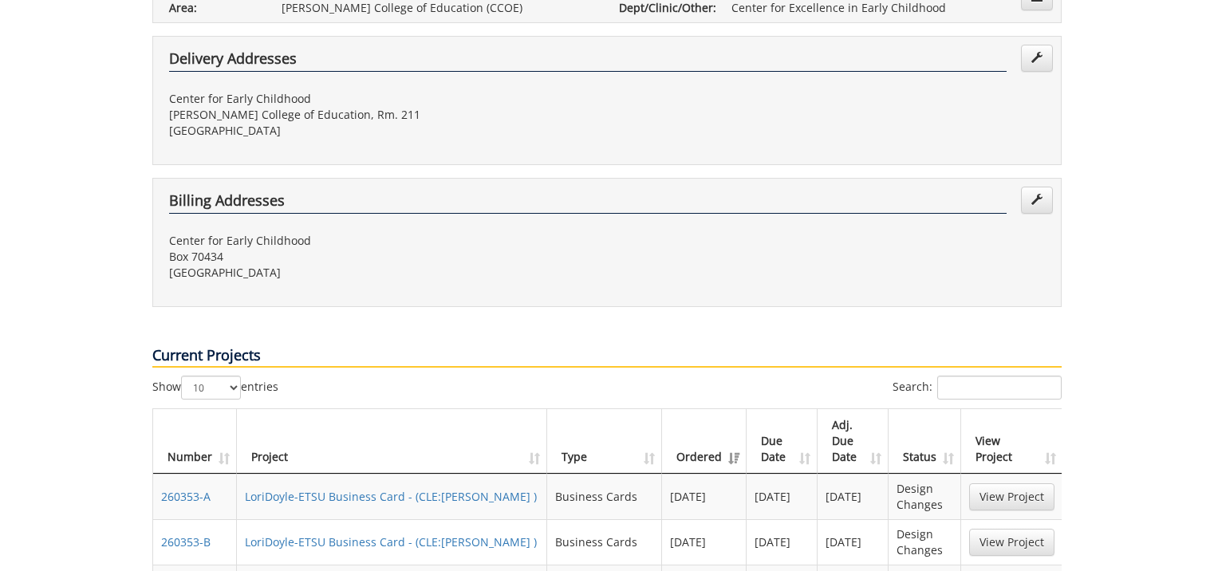
scroll to position [479, 0]
